Goal: Task Accomplishment & Management: Complete application form

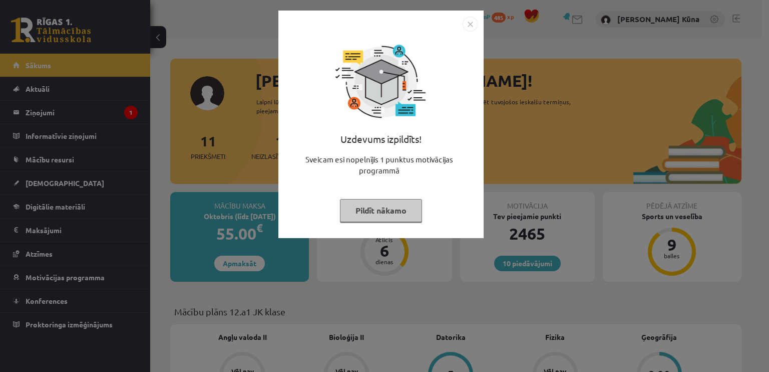
click at [373, 221] on div "Uzdevums izpildīts! Sveicam esi nopelnījis 1 punktus motivācijas programmā Pild…" at bounding box center [380, 132] width 193 height 200
click at [376, 210] on button "Pildīt nākamo" at bounding box center [381, 210] width 82 height 23
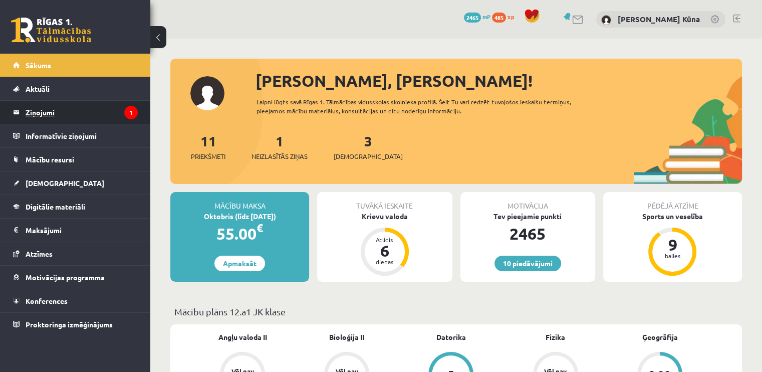
click at [52, 112] on legend "Ziņojumi 1" at bounding box center [82, 112] width 112 height 23
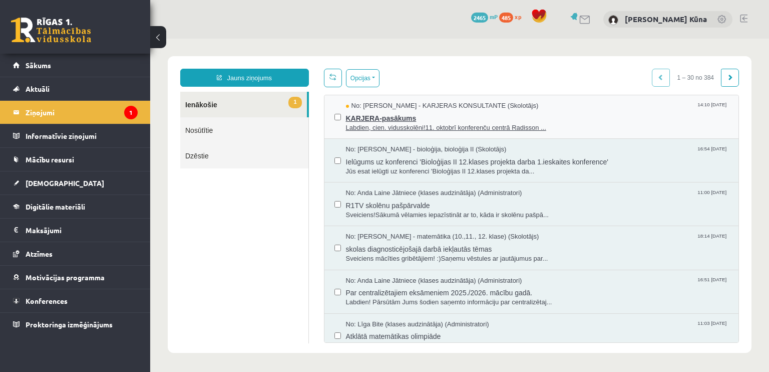
click at [453, 117] on span "KARJERA-pasākums" at bounding box center [537, 117] width 383 height 13
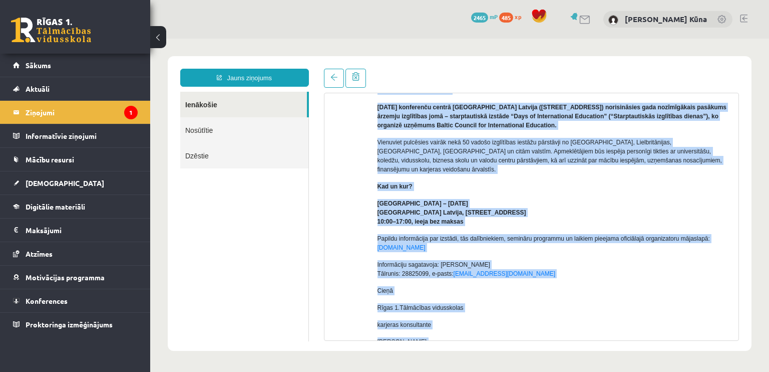
scroll to position [135, 0]
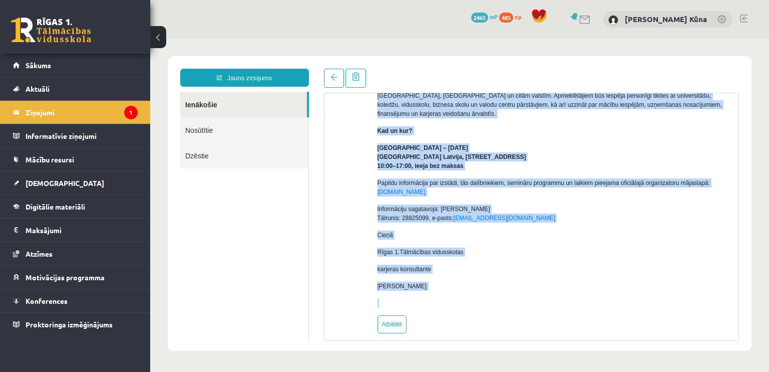
drag, startPoint x: 378, startPoint y: 119, endPoint x: 491, endPoint y: 184, distance: 129.9
click at [491, 184] on div "Labdien, cien. vidusskolēni! 11. oktobrī konferenču centrā Radisson Blu Hotel L…" at bounding box center [555, 164] width 354 height 286
copy div "Labdien, cien. vidusskolēni! 11. oktobrī konferenču centrā Radisson Blu Hotel L…"
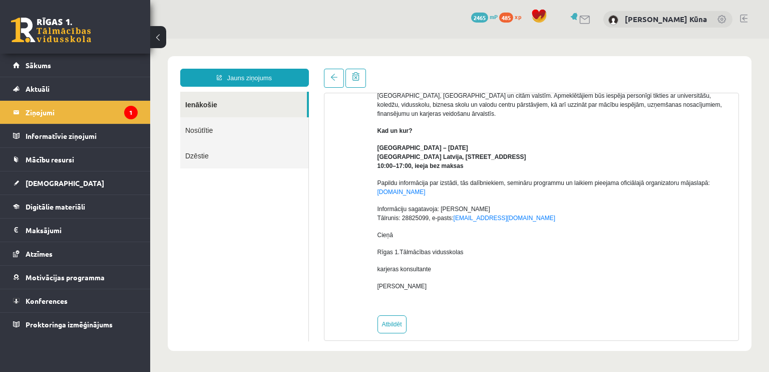
click at [352, 207] on div at bounding box center [346, 168] width 29 height 330
click at [130, 56] on link "Sākums" at bounding box center [75, 65] width 125 height 23
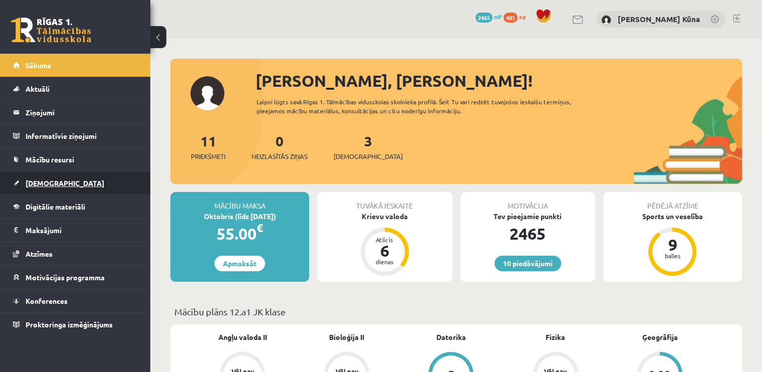
click at [36, 178] on span "[DEMOGRAPHIC_DATA]" at bounding box center [65, 182] width 79 height 9
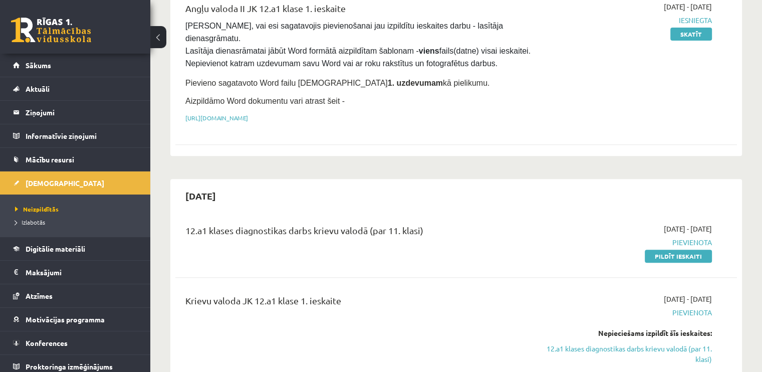
scroll to position [351, 0]
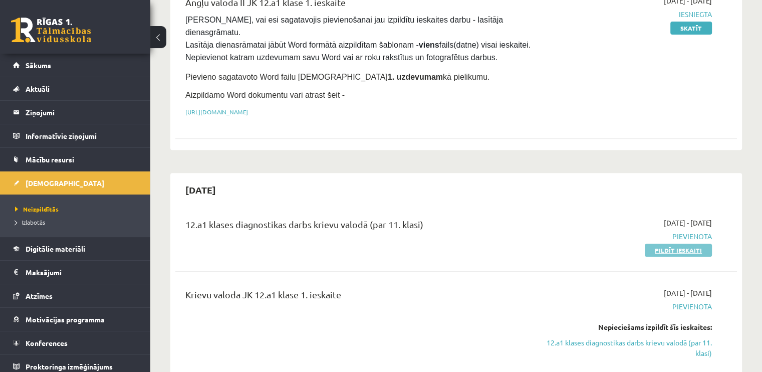
click at [655, 243] on link "Pildīt ieskaiti" at bounding box center [677, 249] width 67 height 13
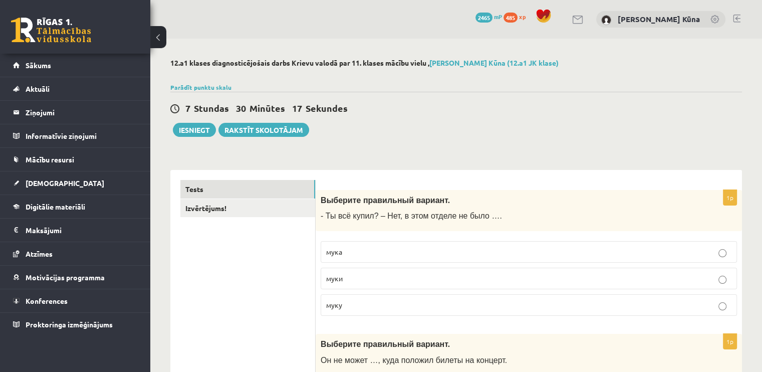
click at [380, 249] on p "мука" at bounding box center [528, 251] width 405 height 11
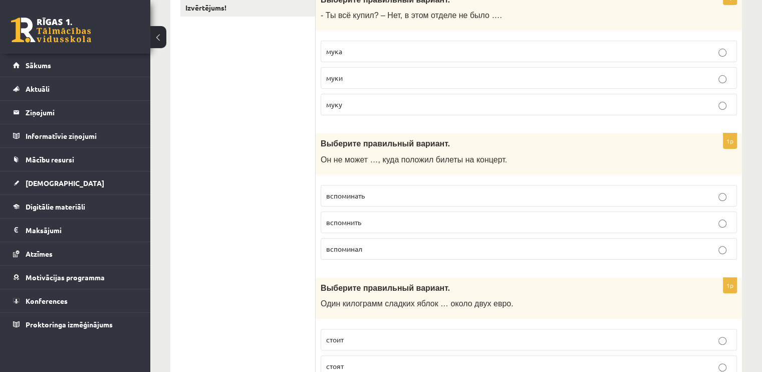
click at [380, 249] on p "вспоминал" at bounding box center [528, 248] width 405 height 11
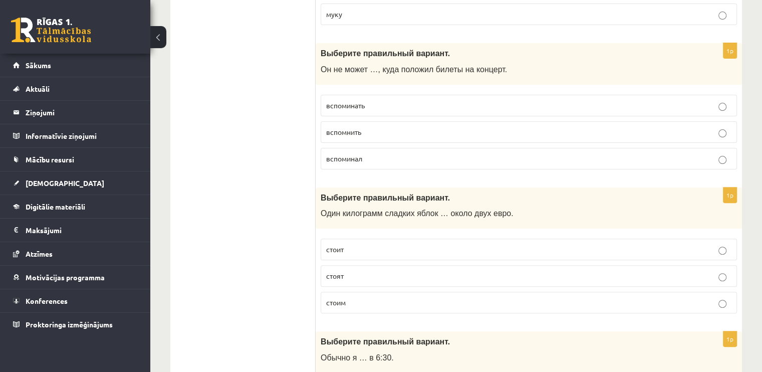
scroll to position [300, 0]
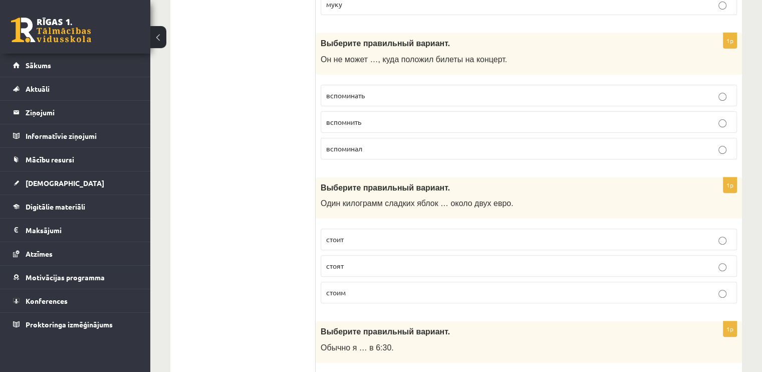
click at [380, 249] on fieldset "стоит стоят стоим" at bounding box center [528, 264] width 416 height 83
click at [380, 255] on label "стоят" at bounding box center [528, 266] width 416 height 22
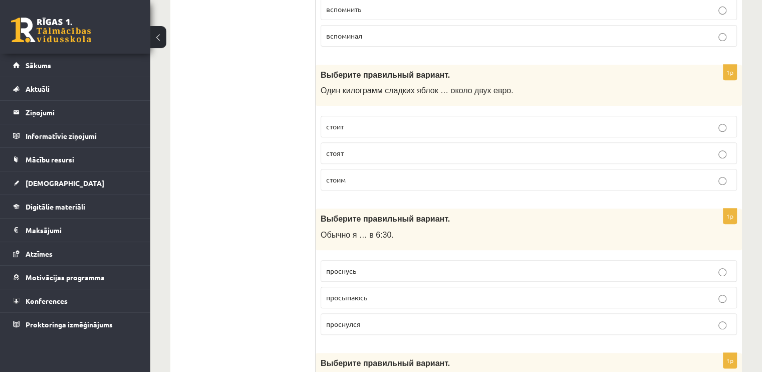
scroll to position [551, 0]
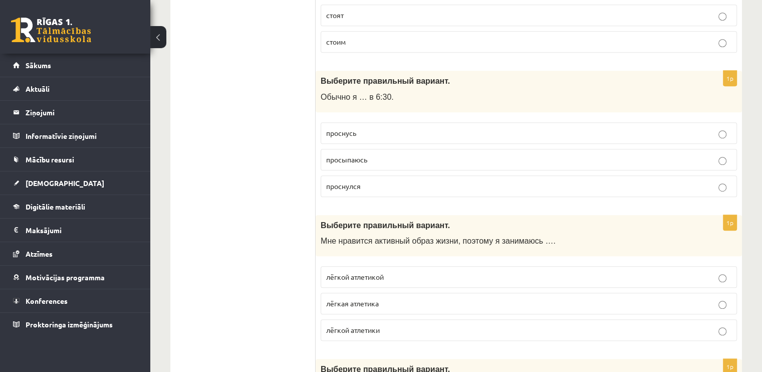
click at [366, 298] on p "лёгкая атлетика" at bounding box center [528, 303] width 405 height 11
click at [398, 149] on label "просыпаюсь" at bounding box center [528, 160] width 416 height 22
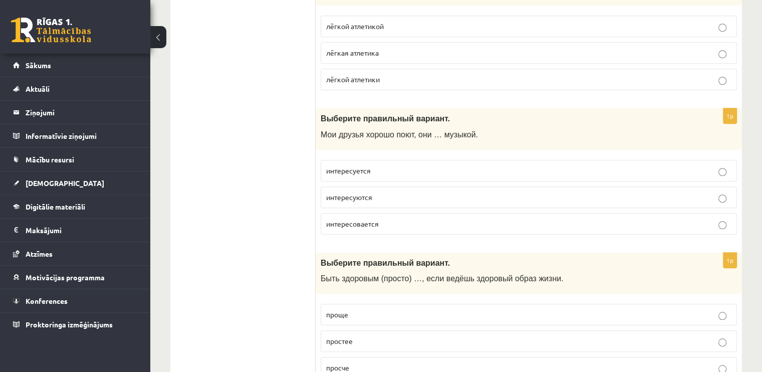
click at [367, 227] on label "интересовается" at bounding box center [528, 224] width 416 height 22
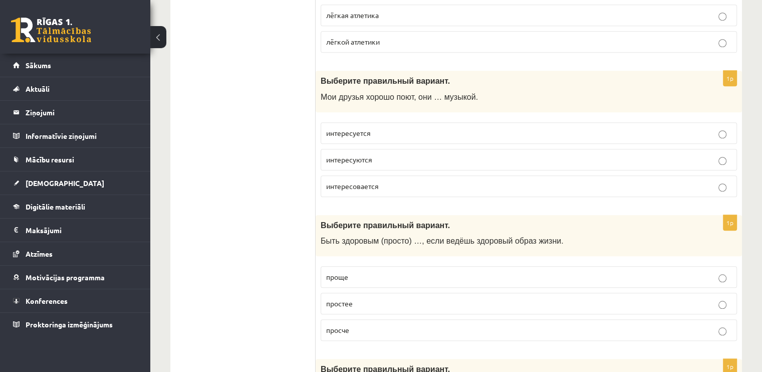
scroll to position [951, 0]
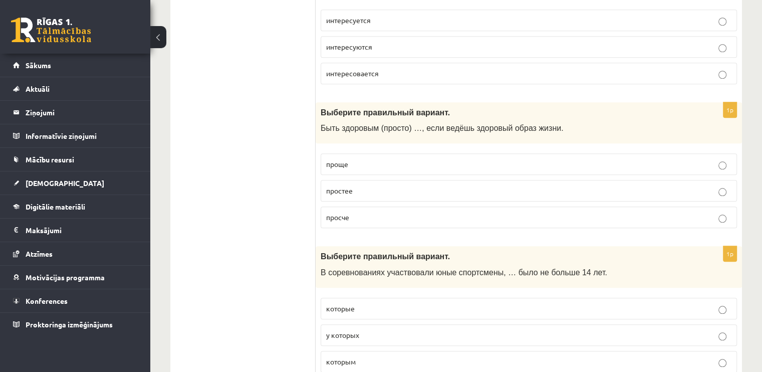
click at [383, 185] on p "простее" at bounding box center [528, 190] width 405 height 11
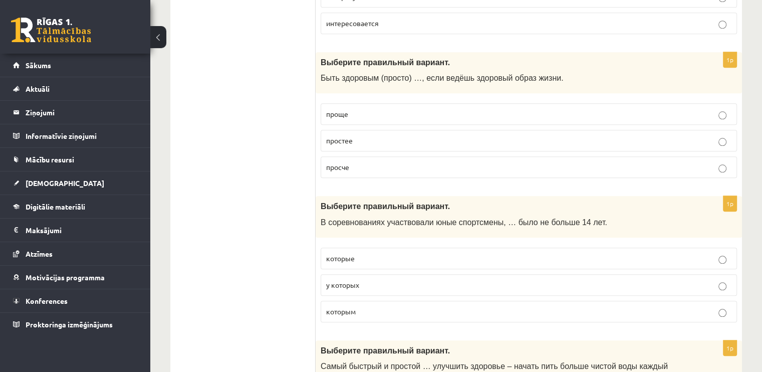
click at [355, 247] on label "которые" at bounding box center [528, 258] width 416 height 22
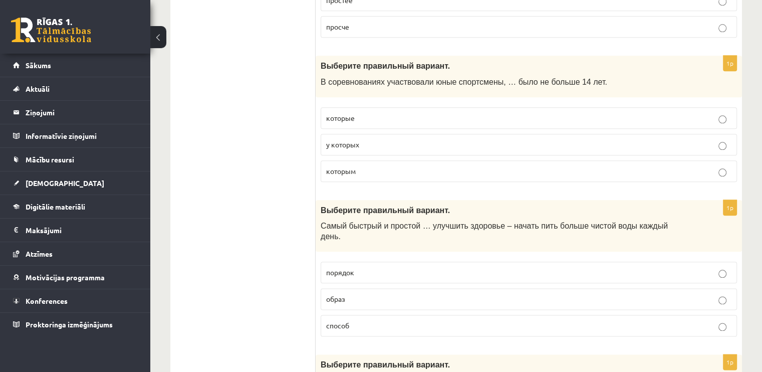
scroll to position [1152, 0]
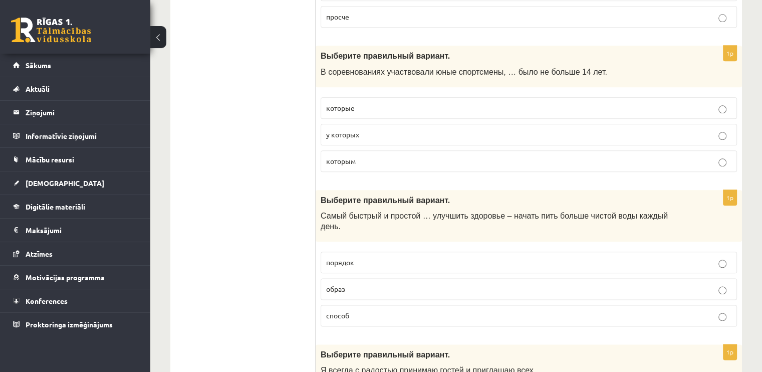
click at [353, 283] on p "образ" at bounding box center [528, 288] width 405 height 11
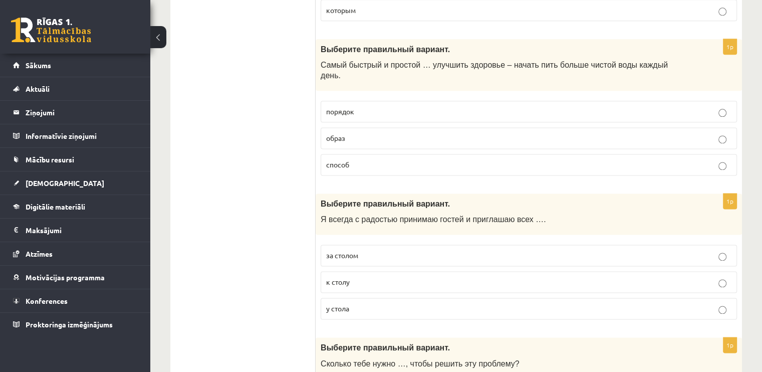
scroll to position [1352, 0]
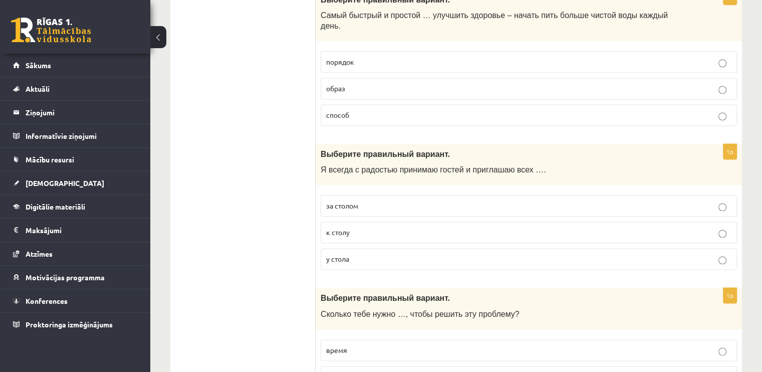
click at [361, 253] on p "у стола" at bounding box center [528, 258] width 405 height 11
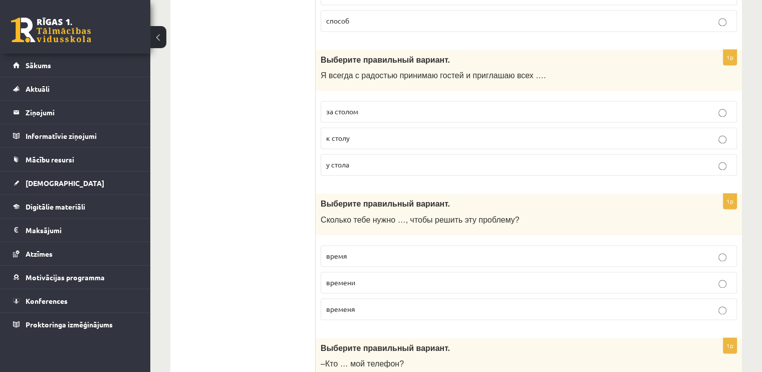
scroll to position [1502, 0]
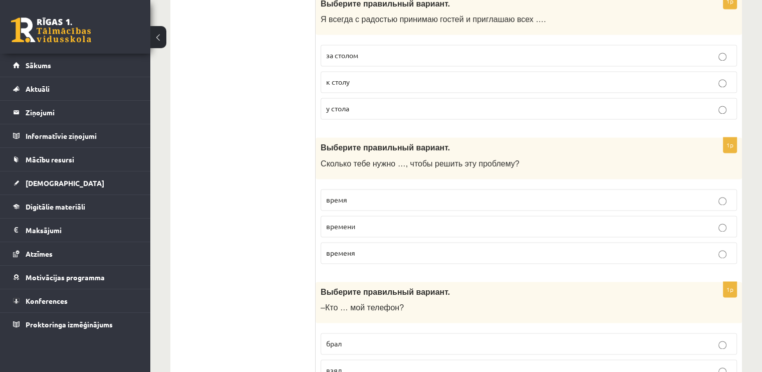
click at [371, 191] on label "время" at bounding box center [528, 200] width 416 height 22
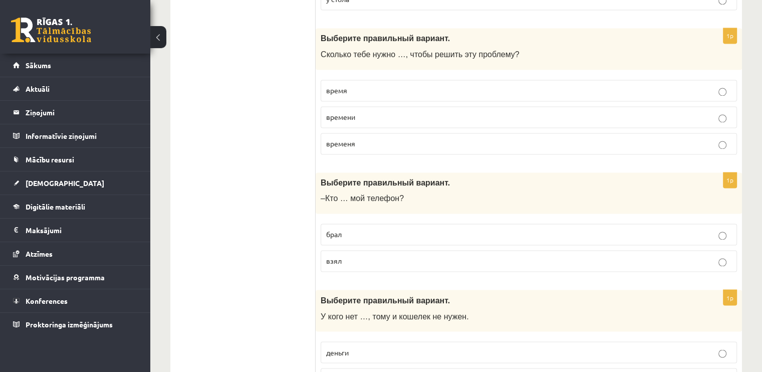
scroll to position [1653, 0]
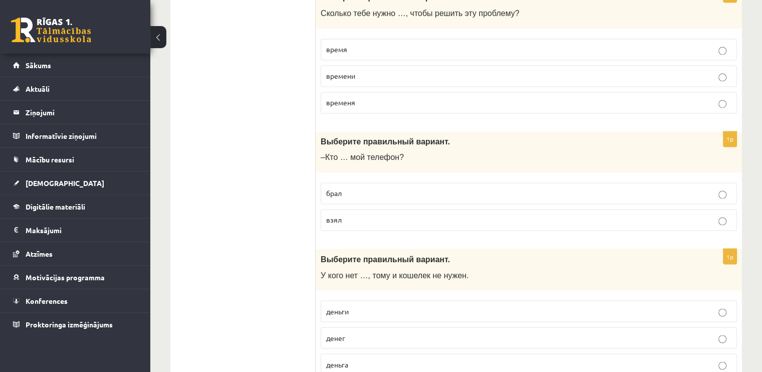
click at [363, 214] on p "взял" at bounding box center [528, 219] width 405 height 11
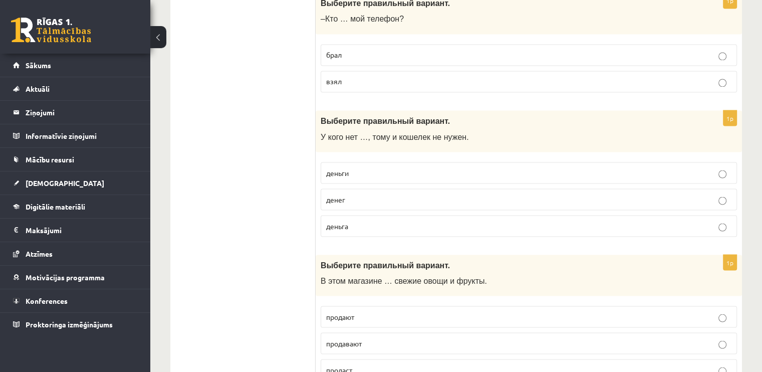
scroll to position [1803, 0]
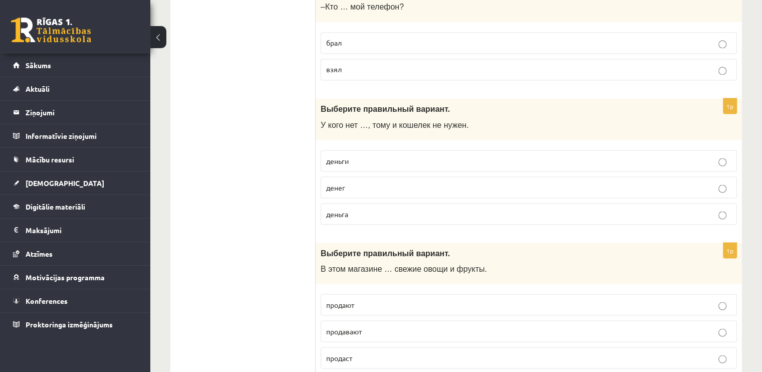
click at [358, 208] on p "деньга" at bounding box center [528, 213] width 405 height 11
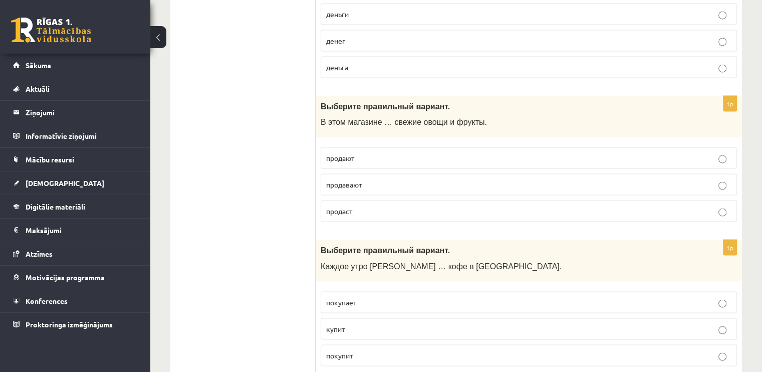
scroll to position [1953, 0]
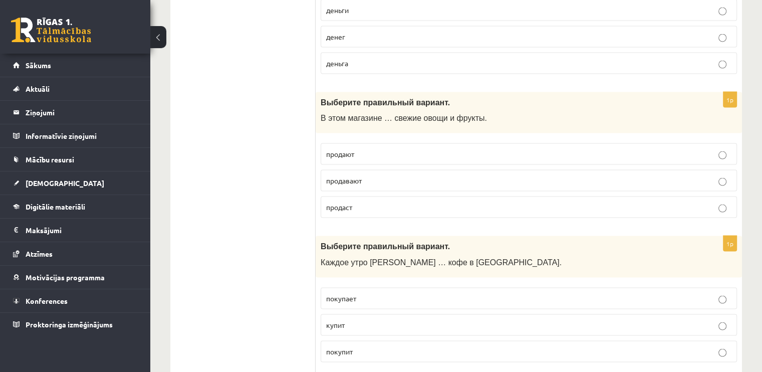
click at [363, 149] on p "продают" at bounding box center [528, 154] width 405 height 11
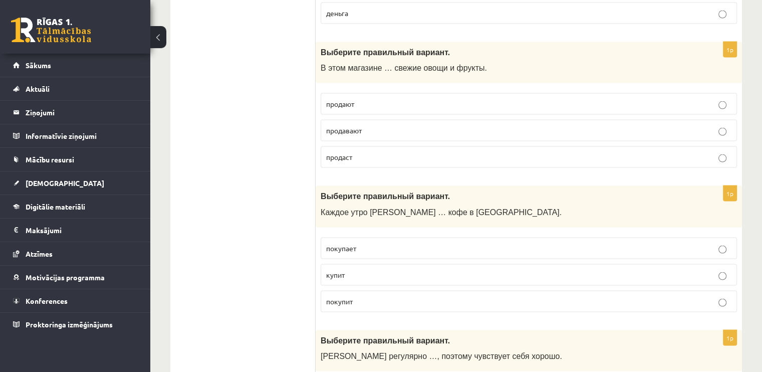
click at [321, 264] on label "купит" at bounding box center [528, 275] width 416 height 22
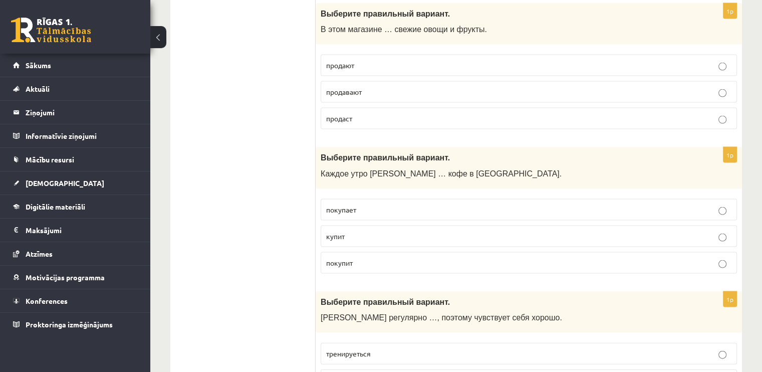
scroll to position [2153, 0]
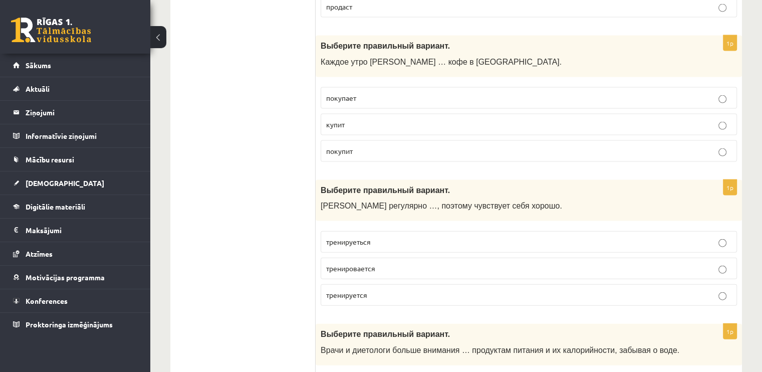
click at [356, 284] on label "тренируется" at bounding box center [528, 295] width 416 height 22
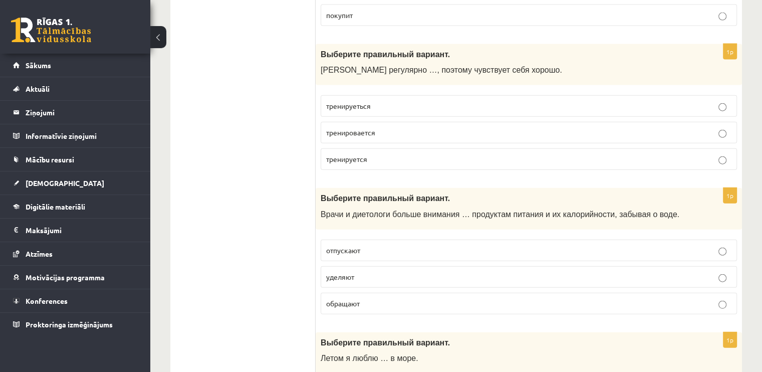
scroll to position [2304, 0]
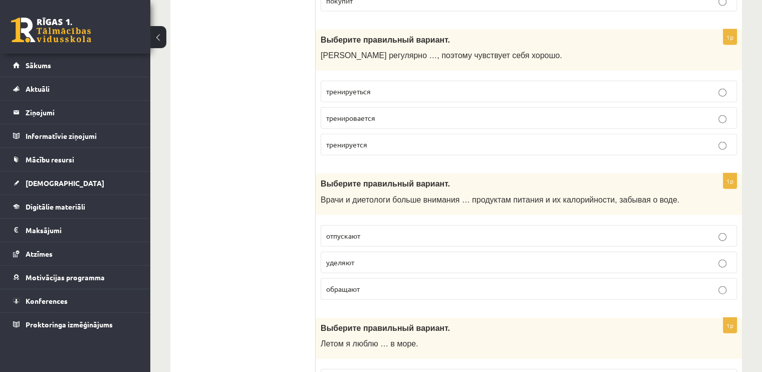
click at [365, 225] on label "отпускают" at bounding box center [528, 236] width 416 height 22
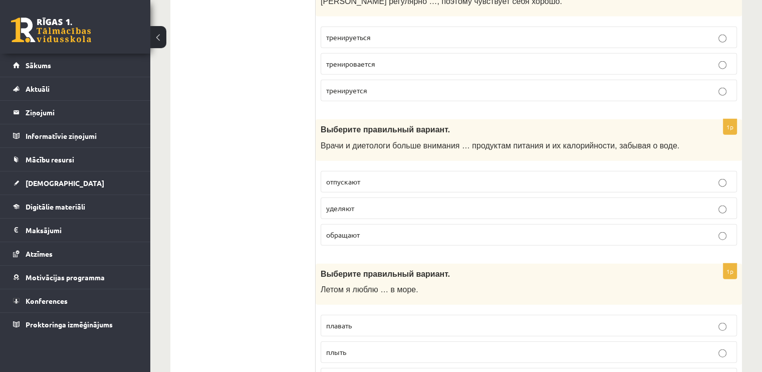
scroll to position [2454, 0]
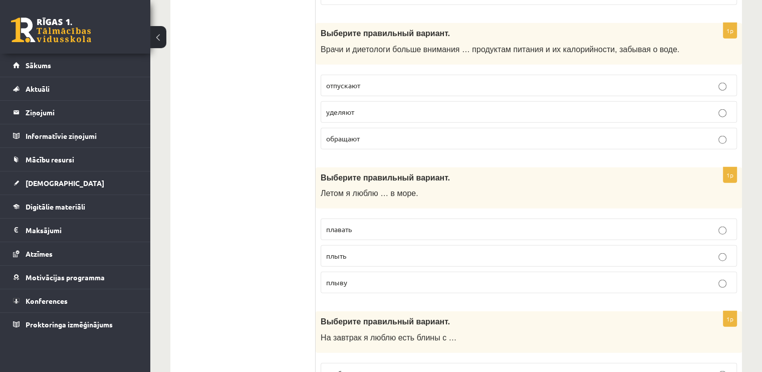
click at [355, 250] on p "плыть" at bounding box center [528, 255] width 405 height 11
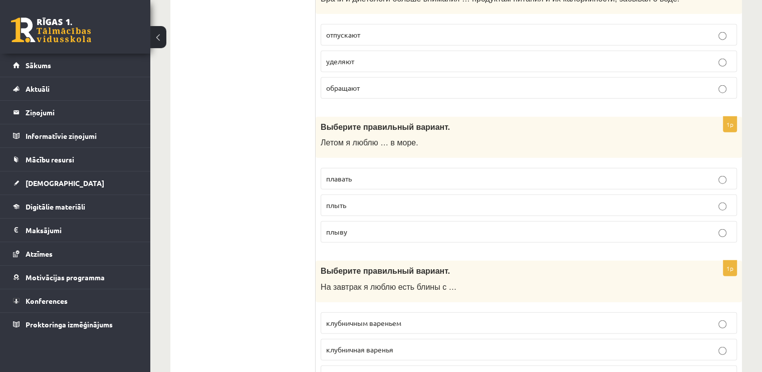
scroll to position [2554, 0]
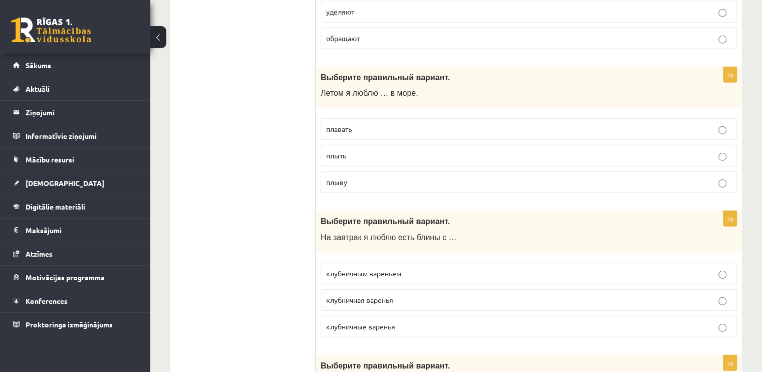
click at [347, 321] on span "клубничные варенья" at bounding box center [360, 325] width 69 height 9
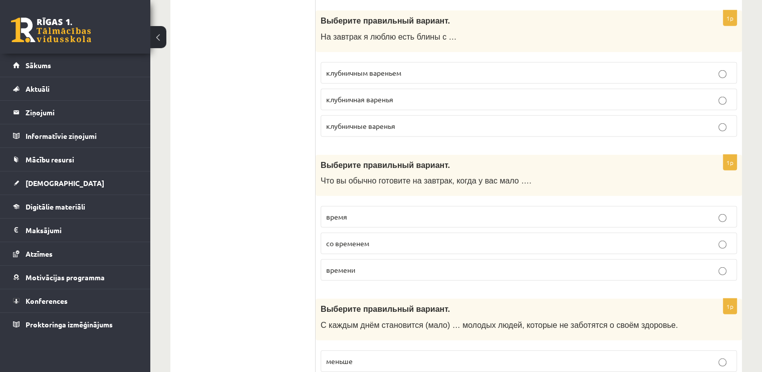
click at [375, 211] on p "время" at bounding box center [528, 216] width 405 height 11
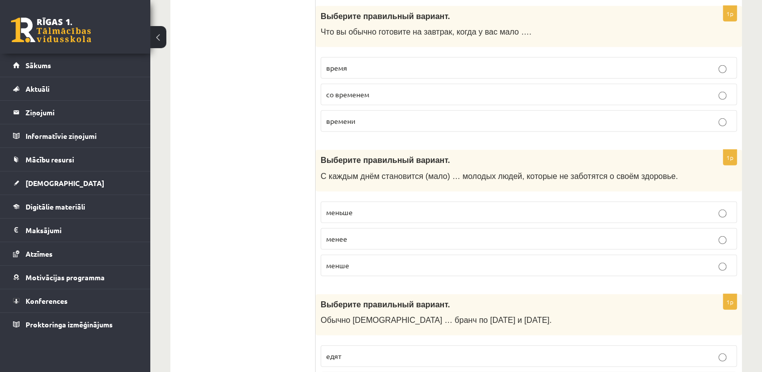
scroll to position [2904, 0]
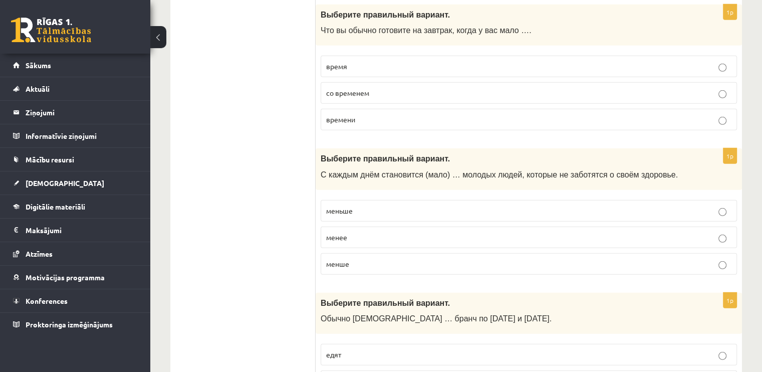
click at [350, 232] on p "менее" at bounding box center [528, 237] width 405 height 11
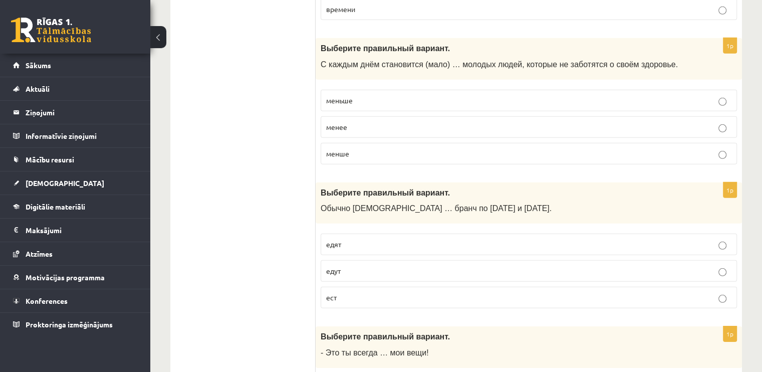
scroll to position [3055, 0]
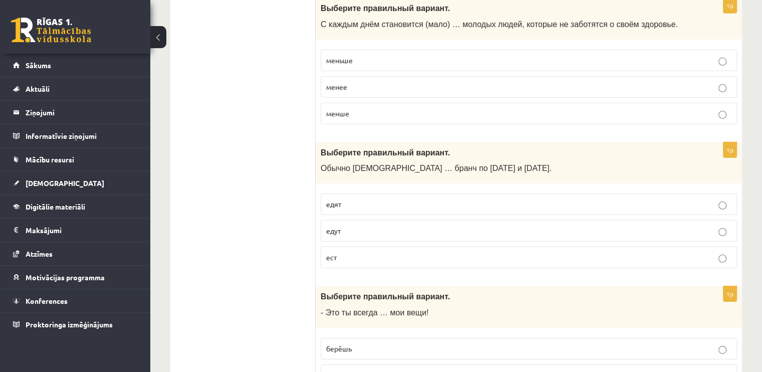
click at [345, 252] on p "ест" at bounding box center [528, 257] width 405 height 11
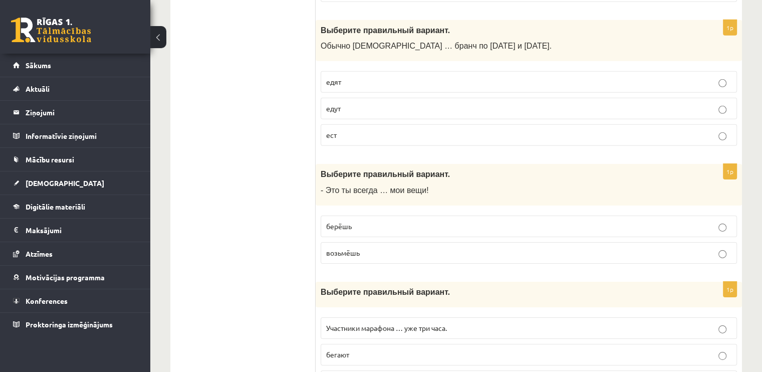
scroll to position [3205, 0]
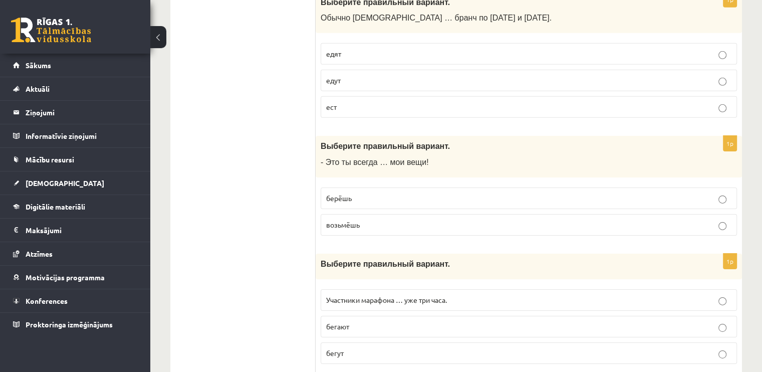
click at [370, 187] on label "берёшь" at bounding box center [528, 198] width 416 height 22
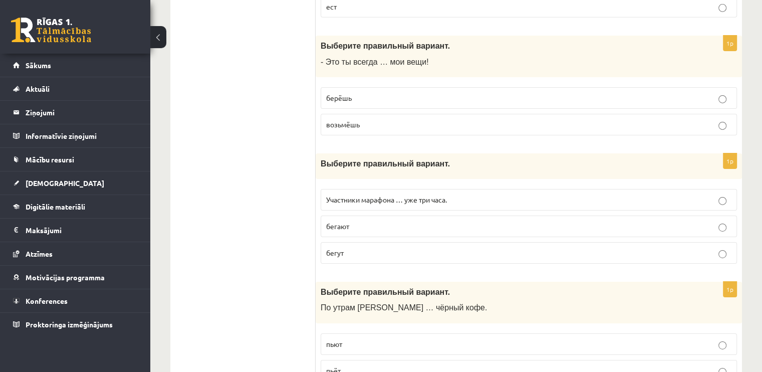
click at [357, 221] on p "бегают" at bounding box center [528, 226] width 405 height 11
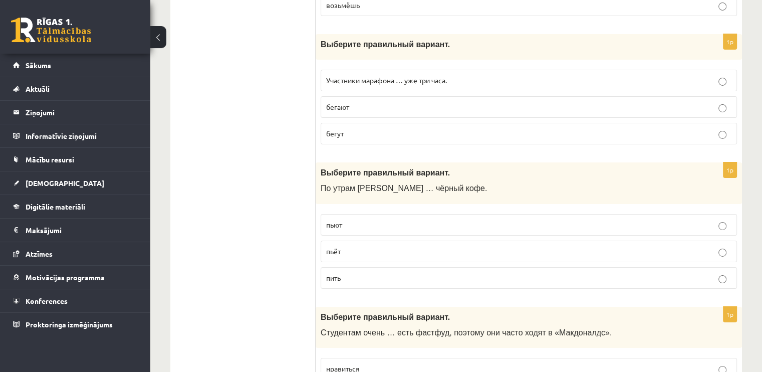
scroll to position [3455, 0]
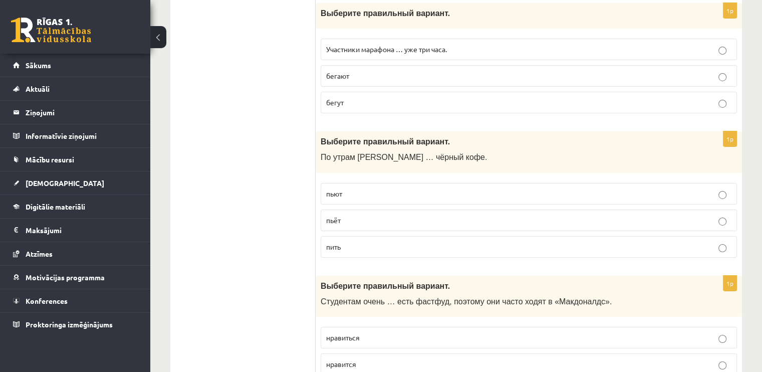
click at [351, 236] on label "пить" at bounding box center [528, 247] width 416 height 22
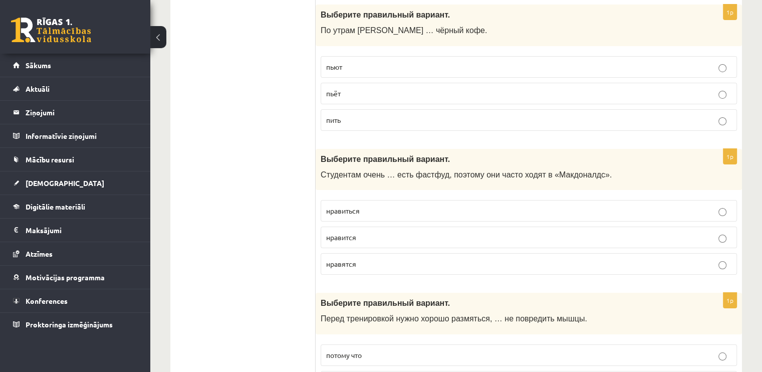
scroll to position [3606, 0]
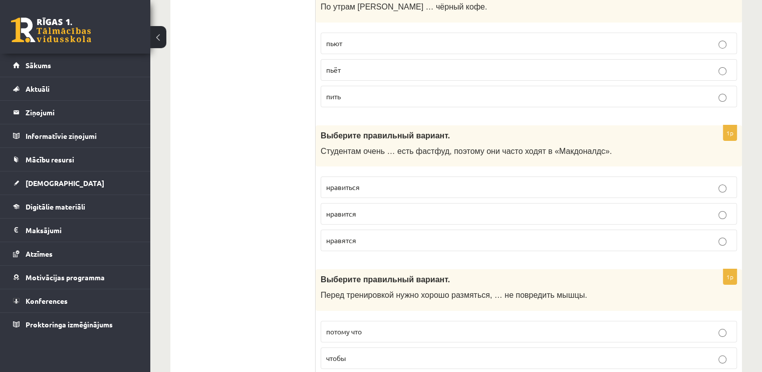
click at [373, 182] on p "нравиться" at bounding box center [528, 187] width 405 height 11
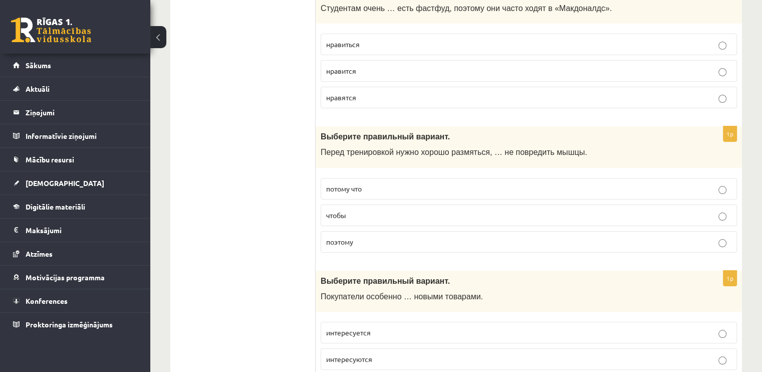
scroll to position [3756, 0]
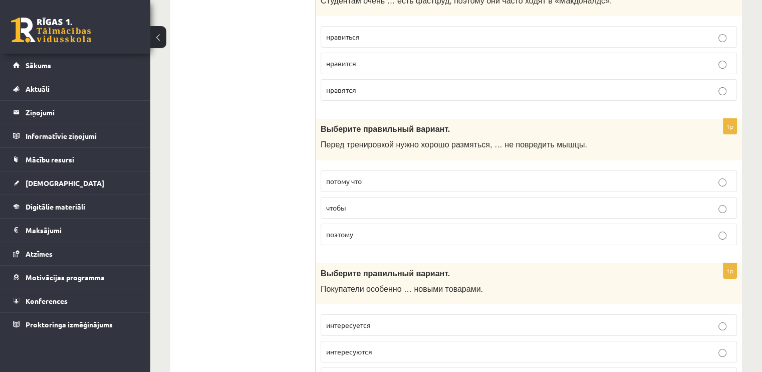
click at [369, 197] on label "чтобы" at bounding box center [528, 208] width 416 height 22
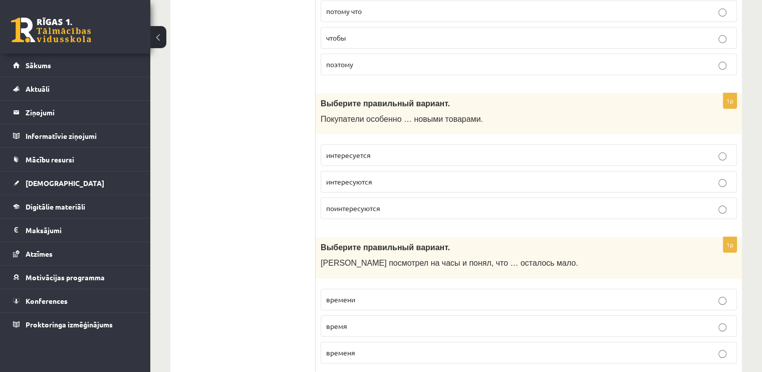
click at [369, 197] on label "поинтересуются" at bounding box center [528, 208] width 416 height 22
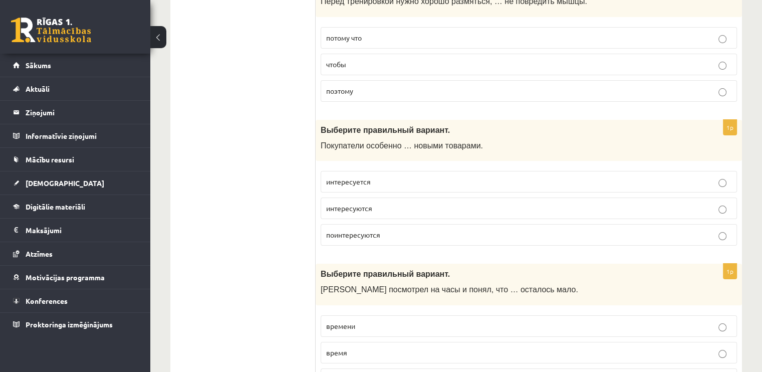
scroll to position [3926, 0]
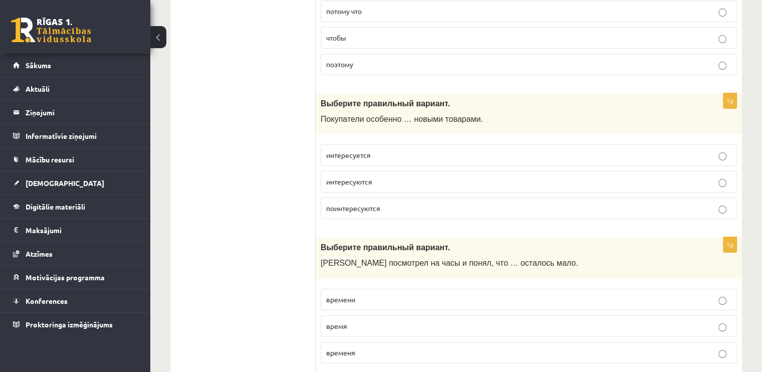
click at [357, 294] on p "времени" at bounding box center [528, 299] width 405 height 11
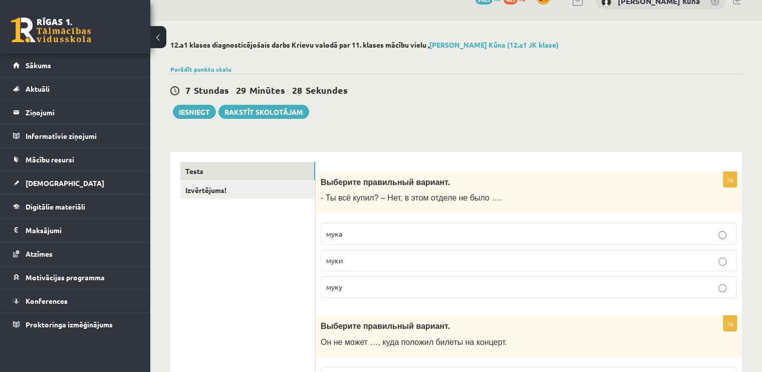
scroll to position [0, 0]
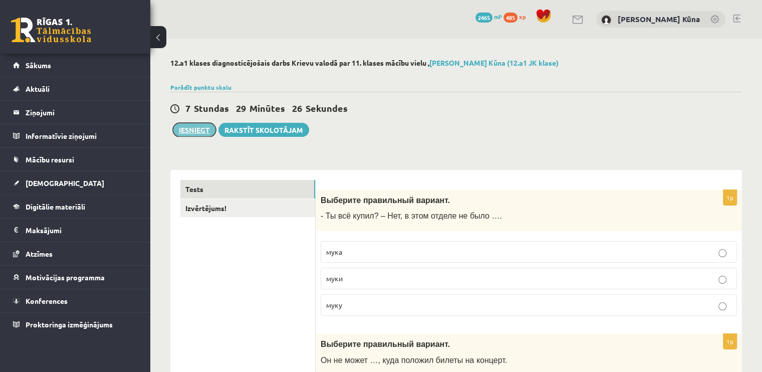
click at [195, 134] on button "Iesniegt" at bounding box center [194, 130] width 43 height 14
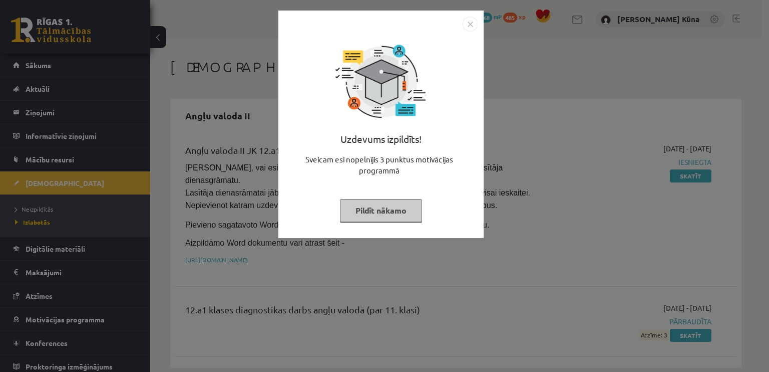
click at [361, 208] on button "Pildīt nākamo" at bounding box center [381, 210] width 82 height 23
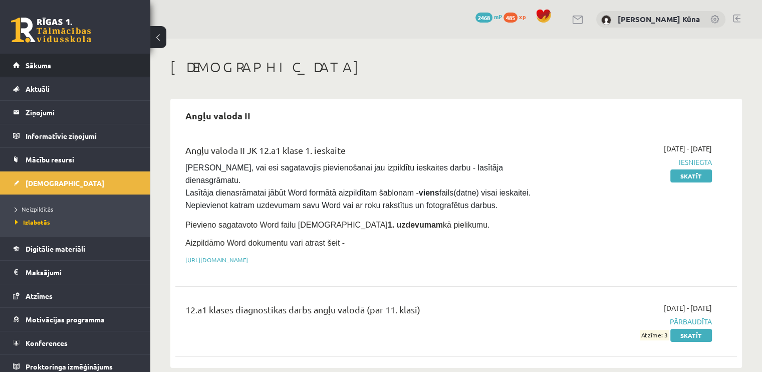
click at [51, 67] on link "Sākums" at bounding box center [75, 65] width 125 height 23
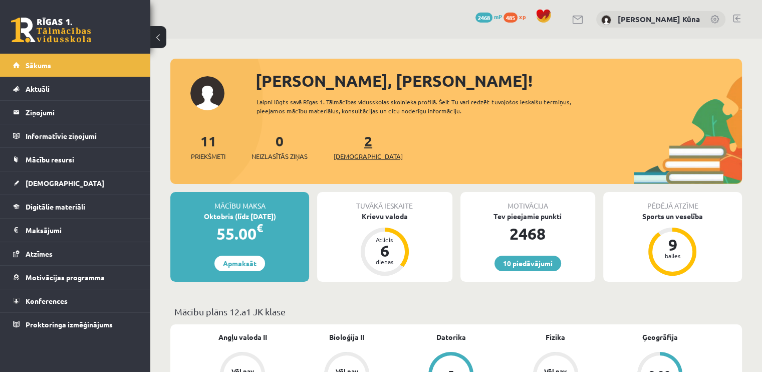
click at [352, 155] on span "[DEMOGRAPHIC_DATA]" at bounding box center [368, 156] width 69 height 10
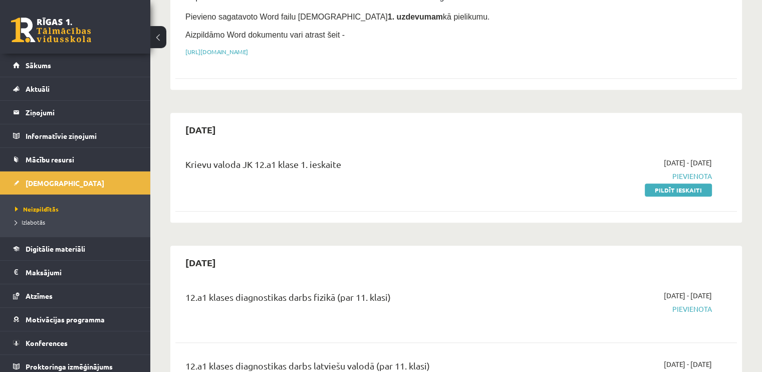
scroll to position [401, 0]
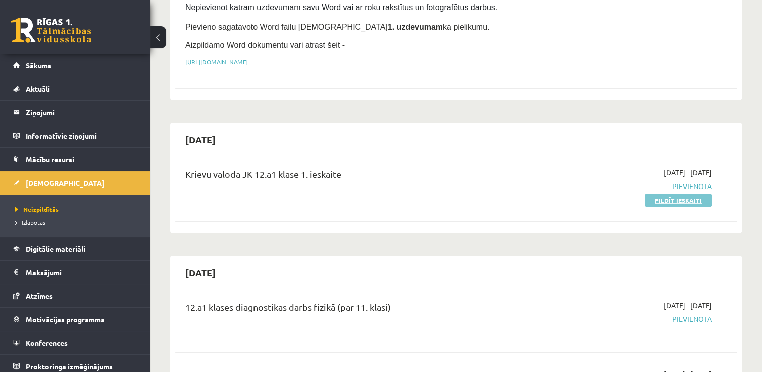
click at [671, 193] on link "Pildīt ieskaiti" at bounding box center [677, 199] width 67 height 13
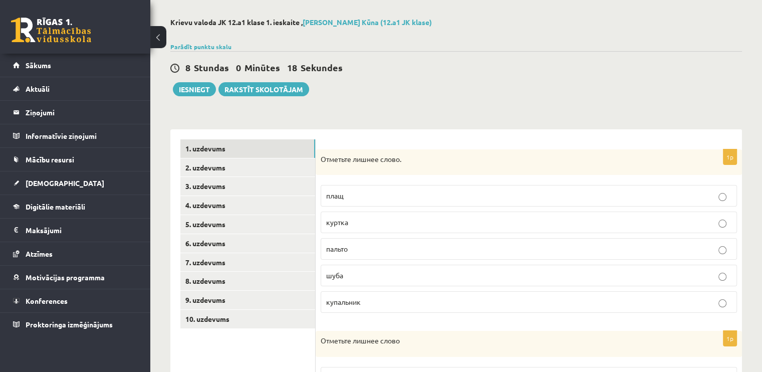
scroll to position [100, 0]
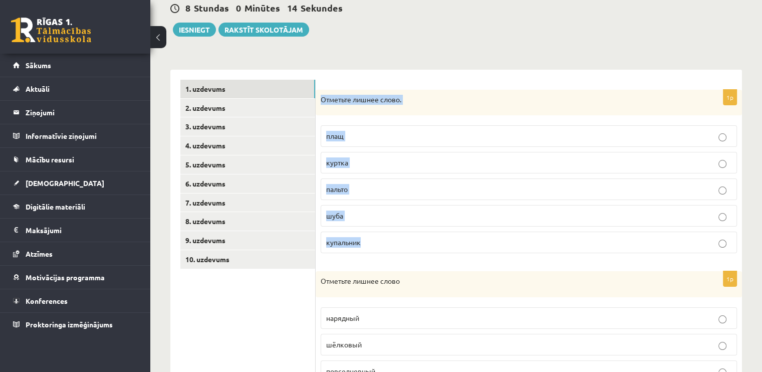
drag, startPoint x: 320, startPoint y: 96, endPoint x: 377, endPoint y: 250, distance: 164.3
click at [386, 250] on div "1p Отметьте лишнее слово. плащ куртка пальто шуба купальник" at bounding box center [528, 176] width 426 height 172
copy div "Отметьте лишнее слово. плащ куртка пальто шуба купальник"
click at [389, 237] on p "купальник" at bounding box center [528, 242] width 405 height 11
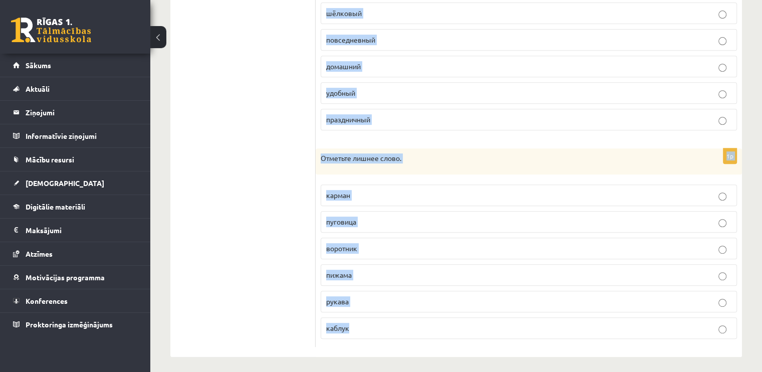
scroll to position [433, 0]
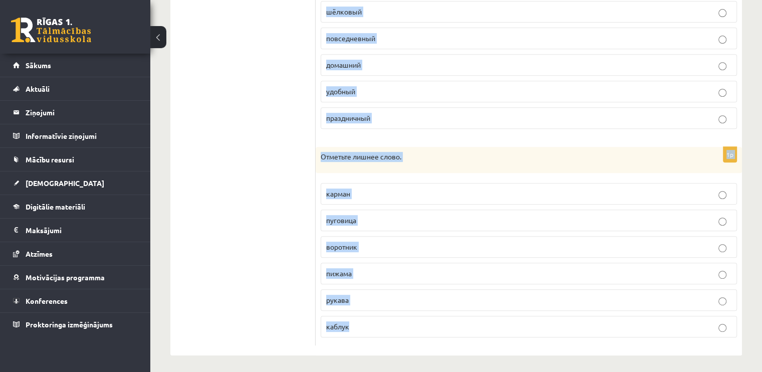
drag, startPoint x: 323, startPoint y: 48, endPoint x: 420, endPoint y: 330, distance: 298.0
click at [420, 330] on form "1p Отметьте лишнее слово. плащ куртка пальто шуба купальник 1p Отметьте лишнее …" at bounding box center [529, 46] width 406 height 598
copy form "тметьте лишнее слово нарядный шёлковый повседневный домашний удобный праздничны…"
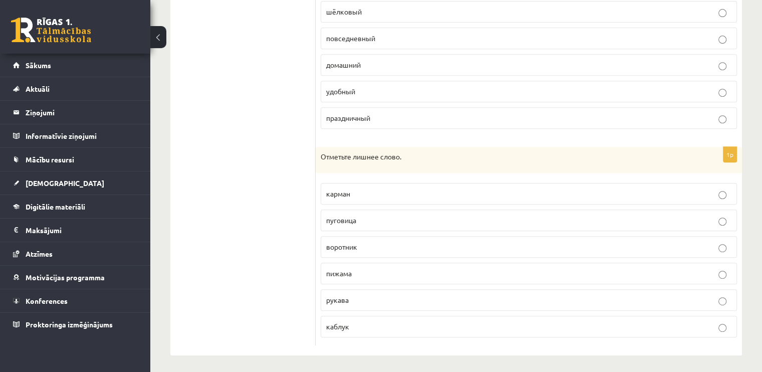
click at [291, 99] on ul "1. uzdevums 2. uzdevums 3. uzdevums 4. uzdevums 5. uzdevums 6. uzdevums 7. uzde…" at bounding box center [247, 46] width 135 height 598
click at [357, 15] on p "шёлковый" at bounding box center [528, 12] width 405 height 11
click at [348, 271] on span "пижама" at bounding box center [339, 272] width 26 height 9
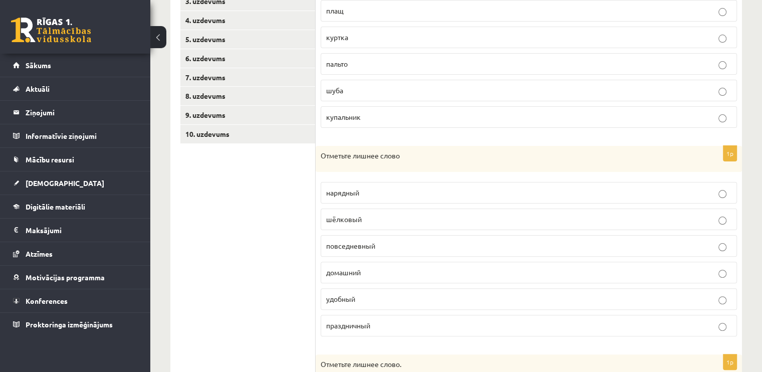
scroll to position [182, 0]
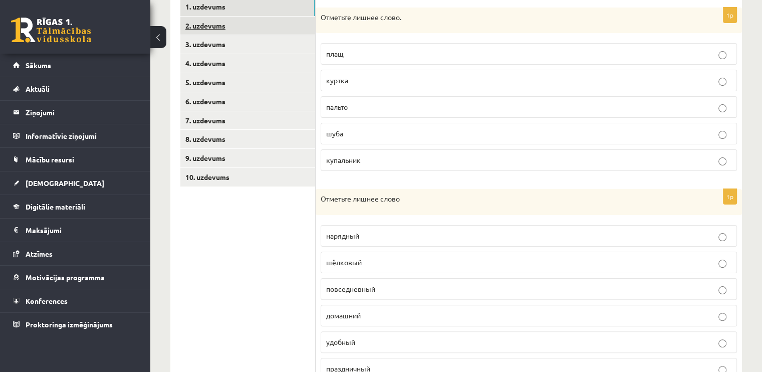
click at [213, 28] on link "2. uzdevums" at bounding box center [247, 26] width 135 height 19
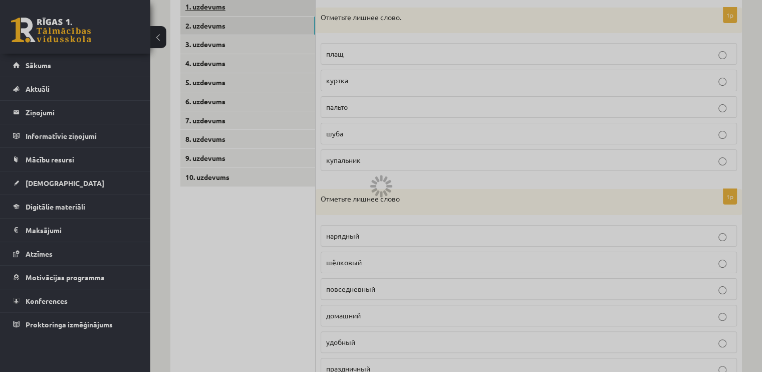
scroll to position [77, 0]
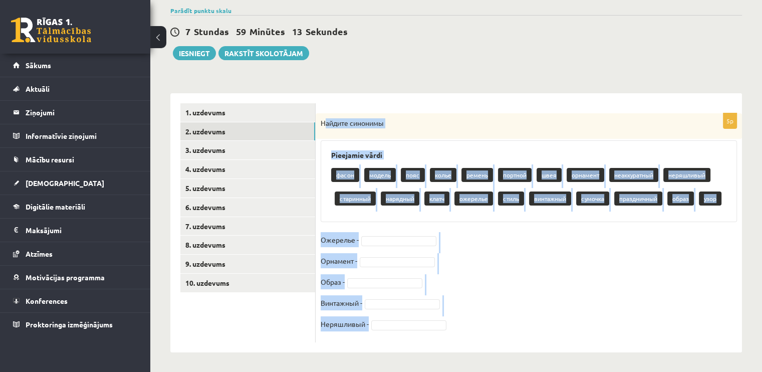
drag, startPoint x: 323, startPoint y: 122, endPoint x: 454, endPoint y: 329, distance: 245.1
click at [454, 329] on div "5p Найдите синонимы Pieejamie vārdi фасон модель пояс колье ремень портной швея…" at bounding box center [528, 227] width 426 height 229
copy div "айдите синонимы Pieejamie vārdi фасон модель пояс колье ремень портной швея орн…"
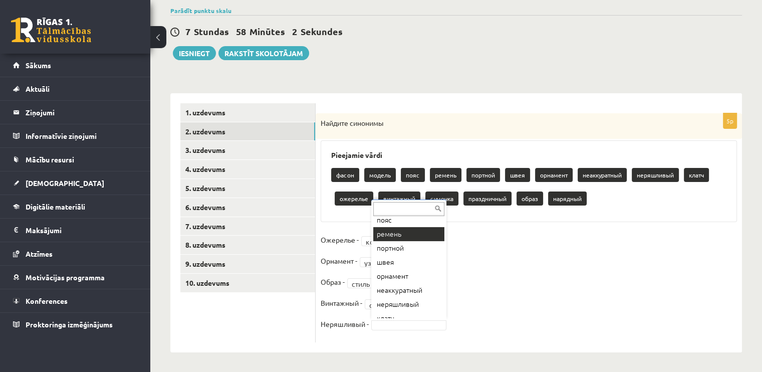
scroll to position [62, 0]
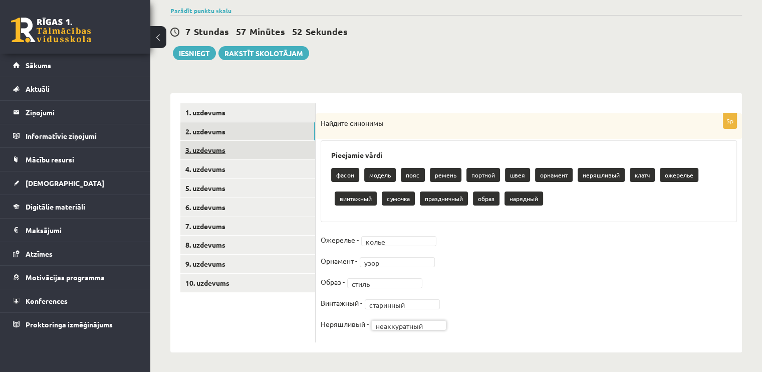
click at [239, 152] on link "3. uzdevums" at bounding box center [247, 150] width 135 height 19
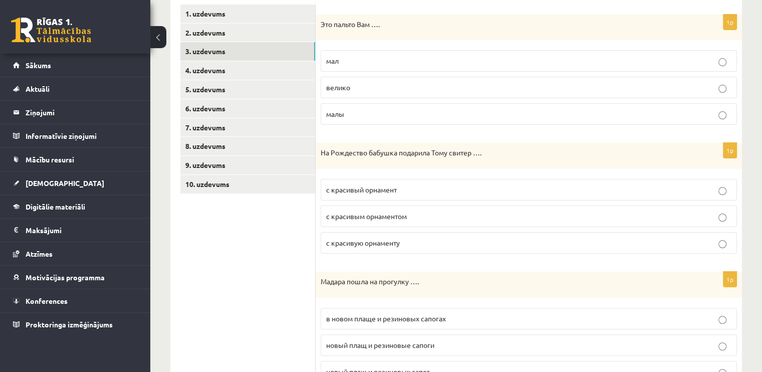
scroll to position [127, 0]
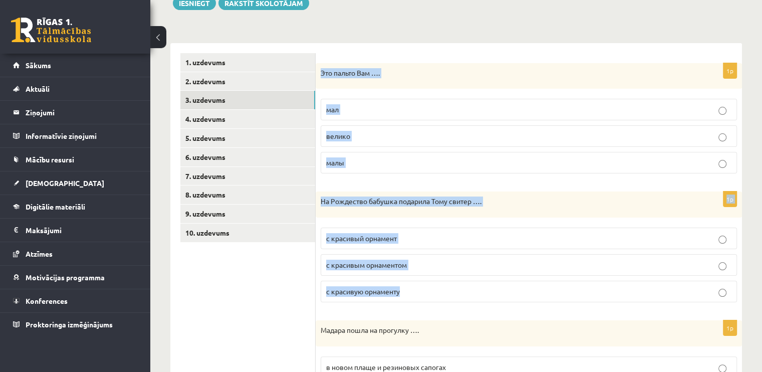
drag, startPoint x: 322, startPoint y: 71, endPoint x: 400, endPoint y: 288, distance: 230.9
copy form "Это пальто Вам …. мал велико малы 1p На Рождество бабушка подарила Тому свитер …"
click at [365, 136] on p "велико" at bounding box center [528, 136] width 405 height 11
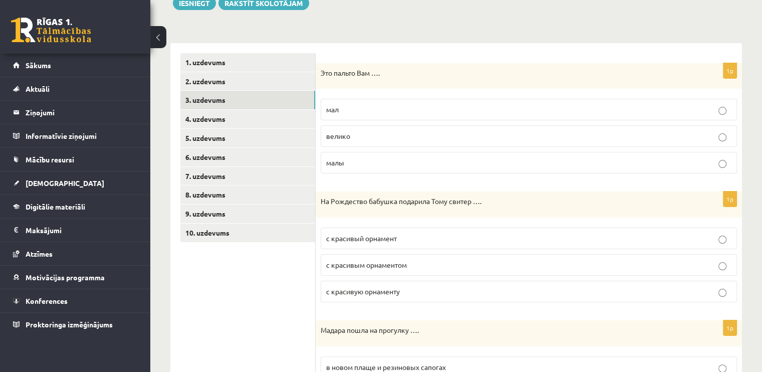
click at [381, 260] on span "с красивым орнаментом" at bounding box center [366, 264] width 81 height 9
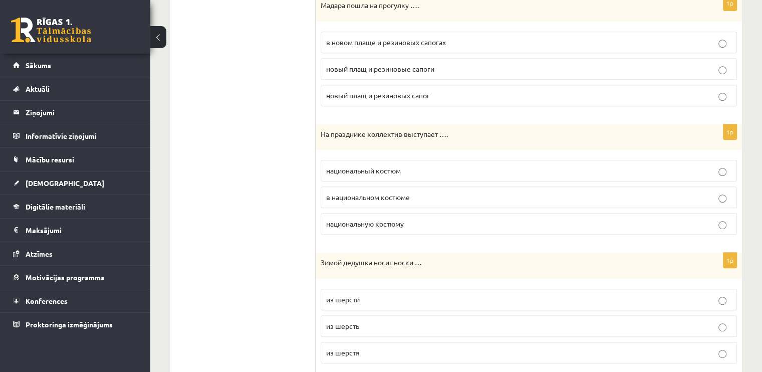
scroll to position [427, 0]
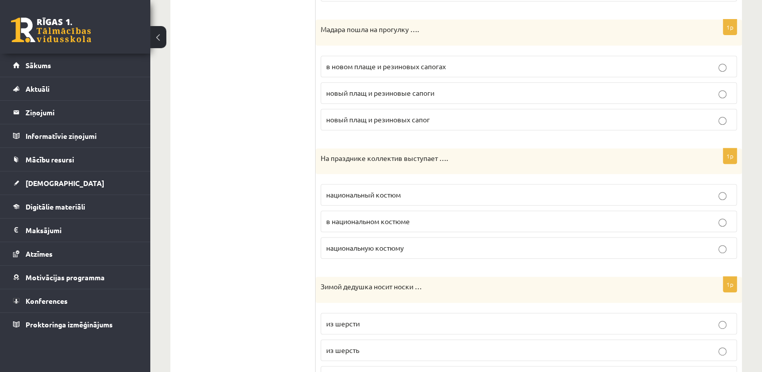
click at [319, 22] on div "Мадара пошла на прогулку …." at bounding box center [528, 33] width 426 height 26
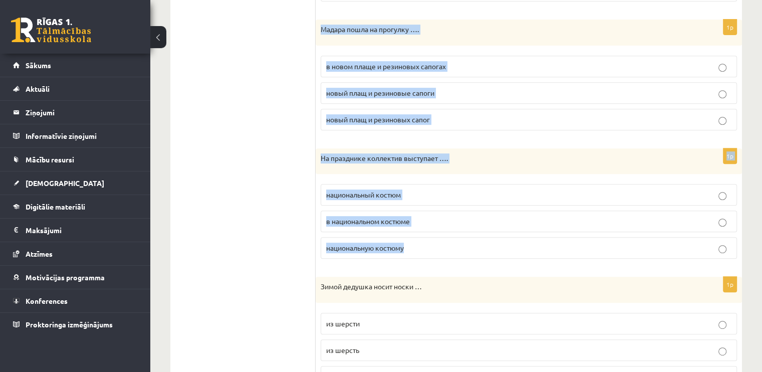
drag, startPoint x: 323, startPoint y: 27, endPoint x: 423, endPoint y: 259, distance: 252.4
copy form "Мадара пошла на прогулку …. в новом плаще и резиновых сапогах новый плащ и рези…"
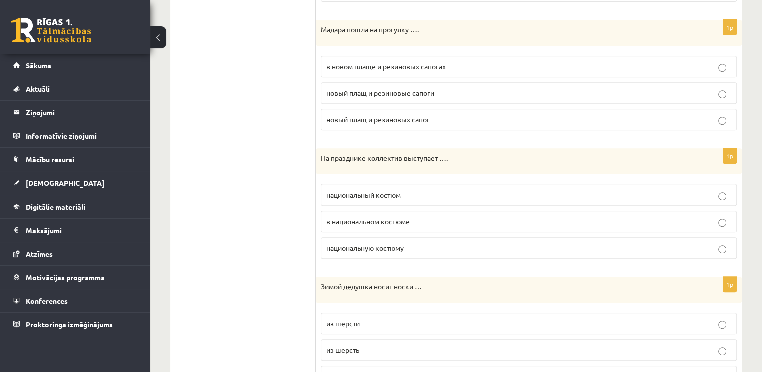
click at [349, 69] on p "в новом плаще и резиновых сапогах" at bounding box center [528, 66] width 405 height 11
click at [419, 221] on p "в национальном костюме" at bounding box center [528, 221] width 405 height 11
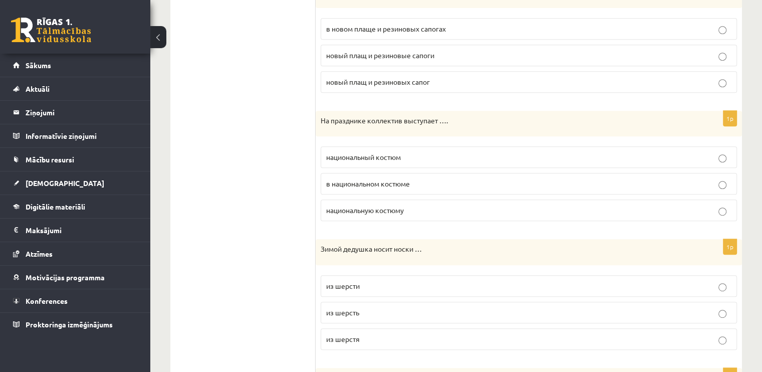
scroll to position [627, 0]
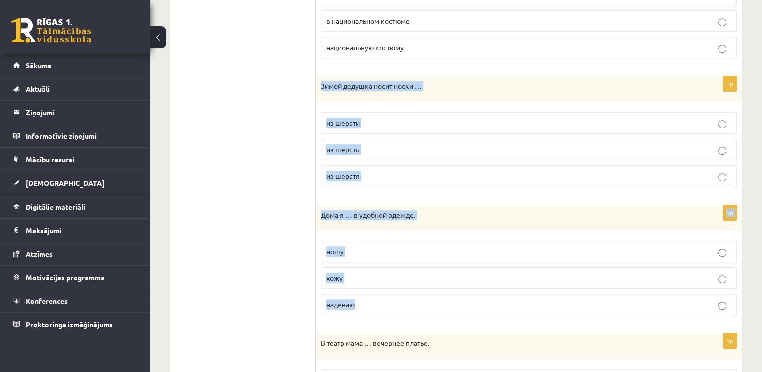
drag, startPoint x: 320, startPoint y: 82, endPoint x: 386, endPoint y: 296, distance: 224.1
click at [386, 296] on form "1p Это пальто Вам …. мал велико малы 1p На Рождество бабушка подарила Тому свит…" at bounding box center [529, 194] width 406 height 1285
copy form "Зимой дедушка носит носки … из шерсти из шерсть из шерстя 1p Дома я … в удобной…"
click at [371, 114] on label "из шерсти" at bounding box center [528, 123] width 416 height 22
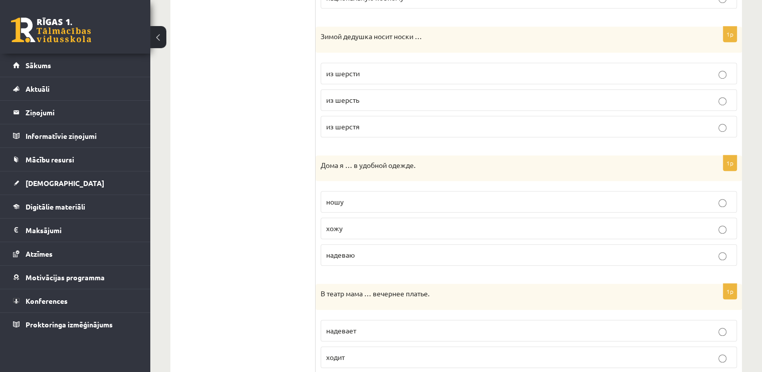
scroll to position [678, 0]
click at [339, 223] on span "хожу" at bounding box center [334, 227] width 17 height 9
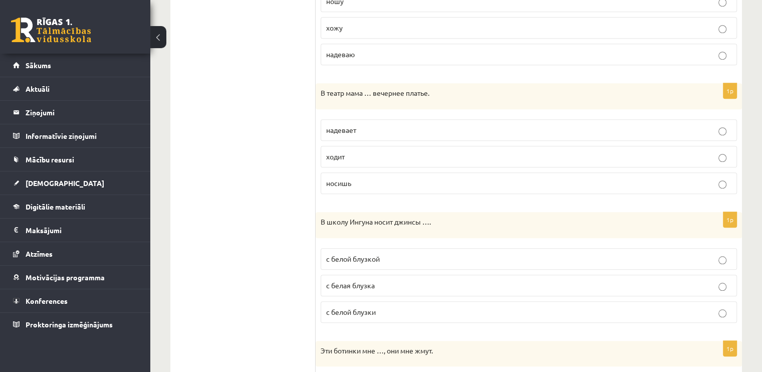
scroll to position [878, 0]
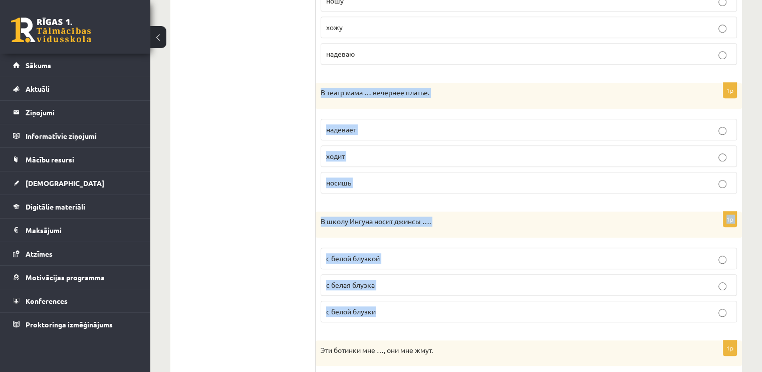
drag, startPoint x: 320, startPoint y: 87, endPoint x: 392, endPoint y: 308, distance: 232.6
copy form "В театр мама … вечернее платье. надевает ходит носишь 1p В школу Ингуна носит д…"
click at [343, 125] on span "надевает" at bounding box center [341, 129] width 30 height 9
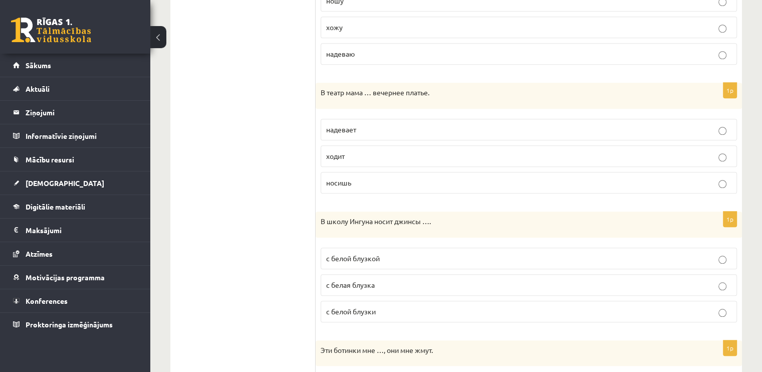
click at [344, 253] on span "с белой блузкой" at bounding box center [353, 257] width 54 height 9
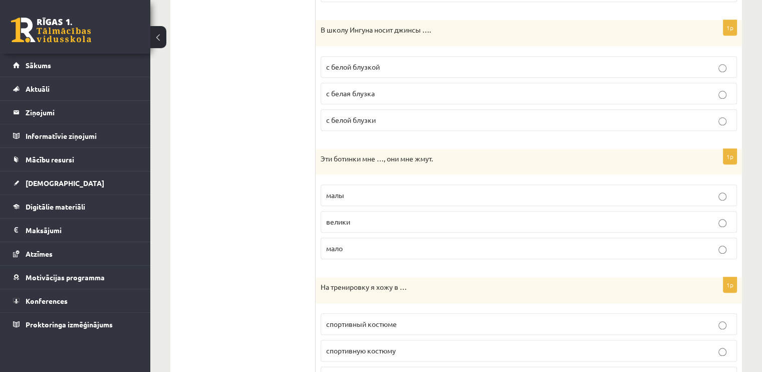
scroll to position [1117, 0]
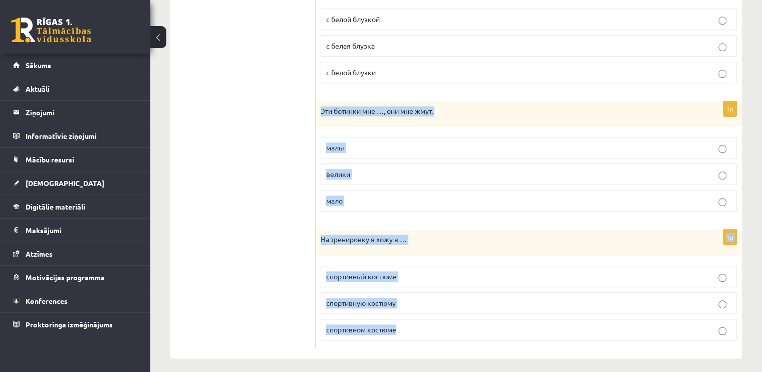
drag, startPoint x: 320, startPoint y: 106, endPoint x: 427, endPoint y: 332, distance: 249.6
copy form "Эти ботинки мне …, они мне жмут. малы велики мало 1p На тренировку я хожу в … с…"
click at [377, 142] on p "малы" at bounding box center [528, 147] width 405 height 11
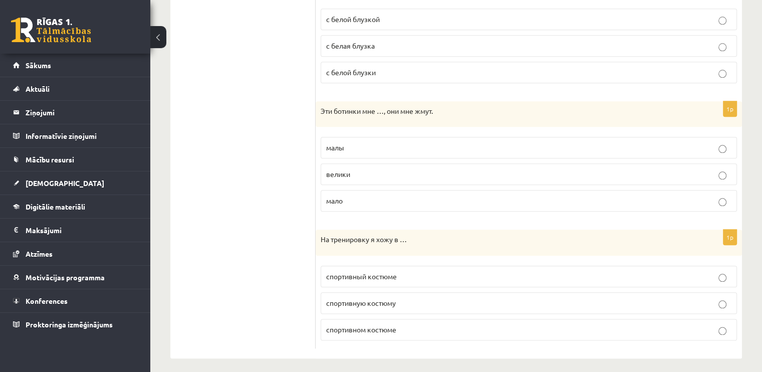
click at [374, 327] on p "спортивном костюме" at bounding box center [528, 329] width 405 height 11
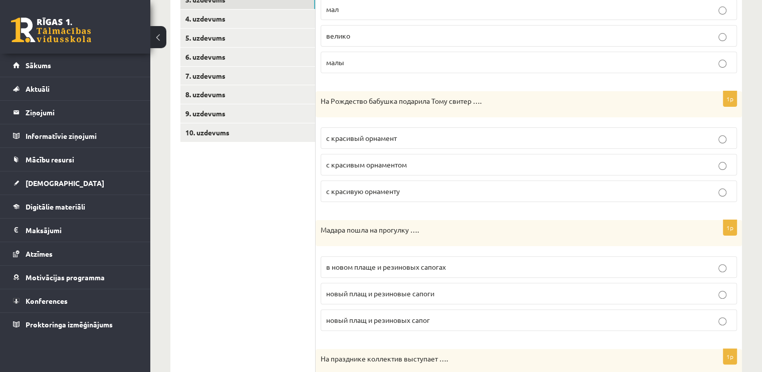
scroll to position [165, 0]
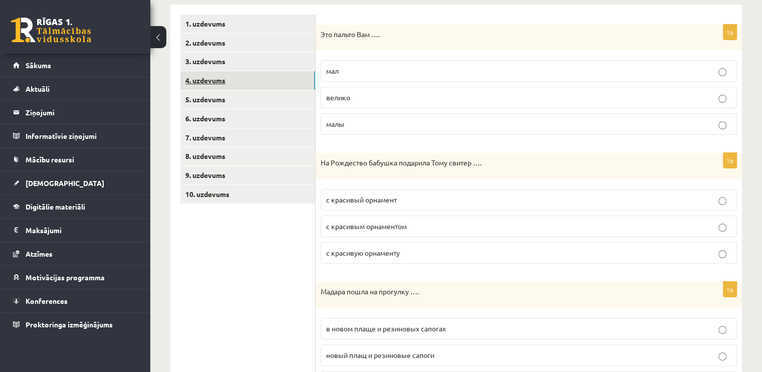
click at [257, 82] on link "4. uzdevums" at bounding box center [247, 80] width 135 height 19
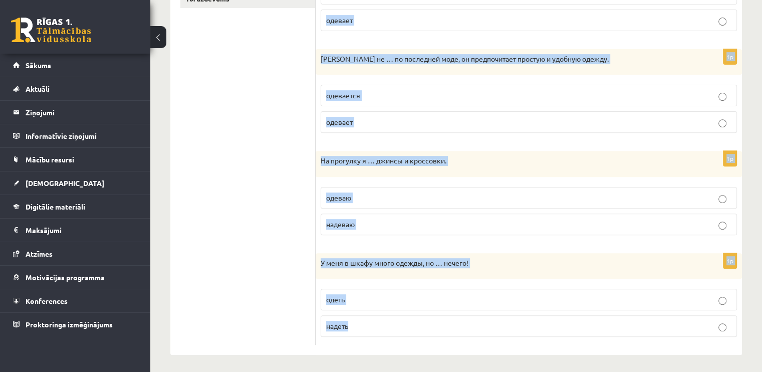
scroll to position [362, 0]
drag, startPoint x: 327, startPoint y: 19, endPoint x: 507, endPoint y: 321, distance: 351.4
click at [507, 321] on form "Выберите правильный глагол 1p «Мне нравится то, что я …, и мне наплевать на то,…" at bounding box center [529, 81] width 406 height 526
copy form "Выберите правильный глагол 1p «Мне нравится то, что я …, и мне наплевать на то,…"
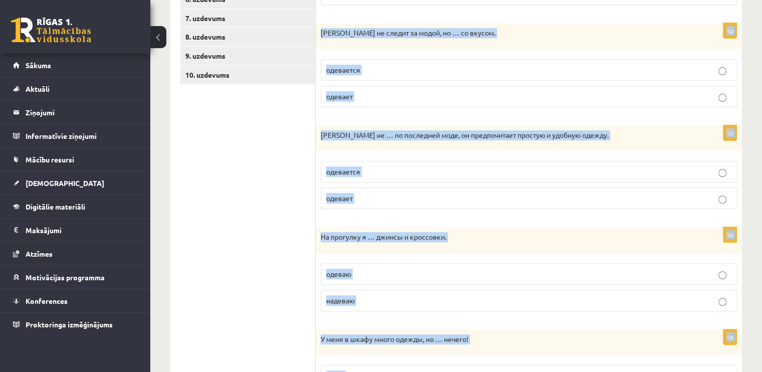
scroll to position [211, 0]
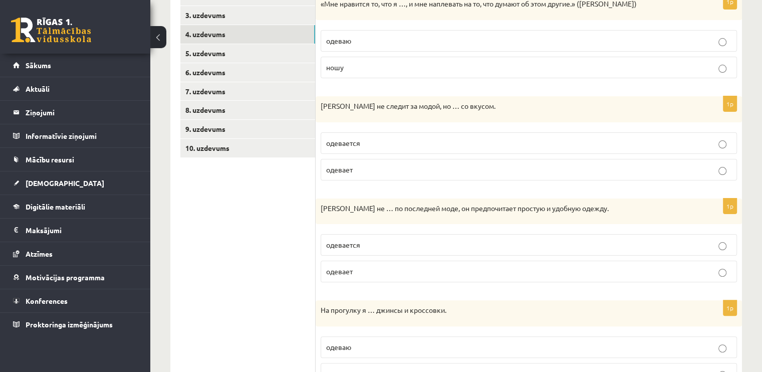
click at [280, 220] on ul "1. uzdevums 2. uzdevums 3. uzdevums 4. uzdevums 5. uzdevums 6. uzdevums 7. uzde…" at bounding box center [247, 231] width 135 height 526
click at [357, 70] on p "ношу" at bounding box center [528, 67] width 405 height 11
click at [348, 147] on p "одевается" at bounding box center [528, 143] width 405 height 11
drag, startPoint x: 383, startPoint y: 238, endPoint x: 334, endPoint y: 247, distance: 49.9
click at [379, 239] on label "одевается" at bounding box center [528, 245] width 416 height 22
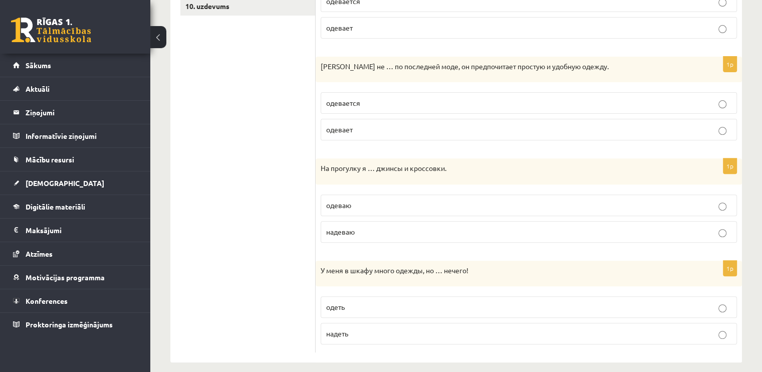
scroll to position [362, 0]
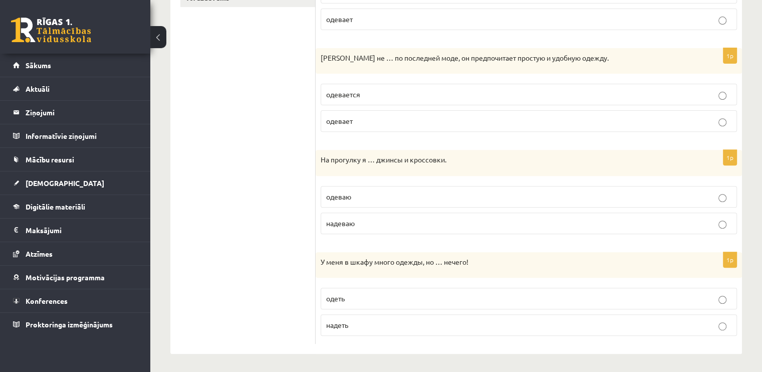
click at [363, 226] on label "надеваю" at bounding box center [528, 223] width 416 height 22
click at [401, 323] on p "надеть" at bounding box center [528, 324] width 405 height 11
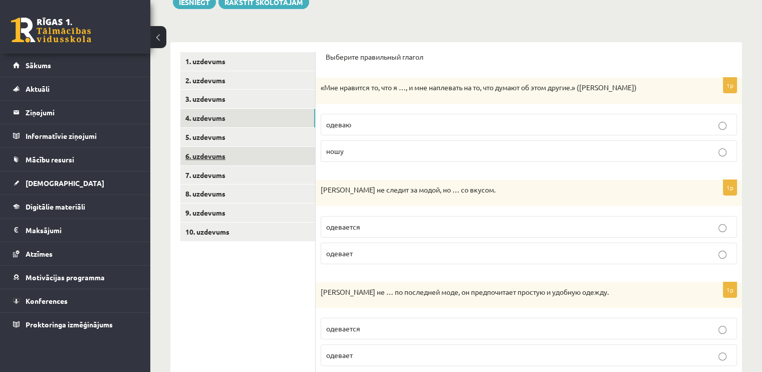
scroll to position [111, 0]
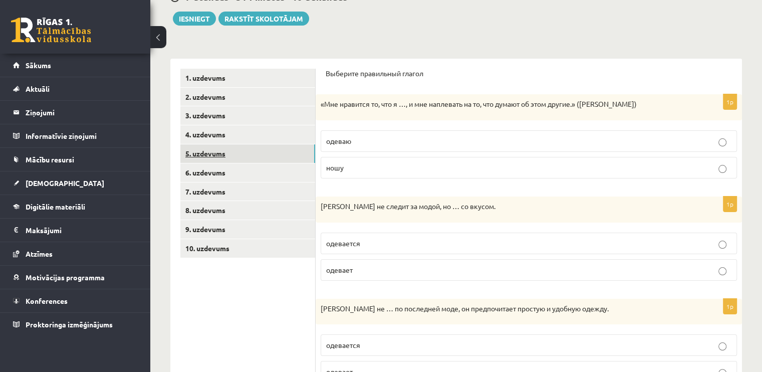
click at [217, 150] on link "5. uzdevums" at bounding box center [247, 153] width 135 height 19
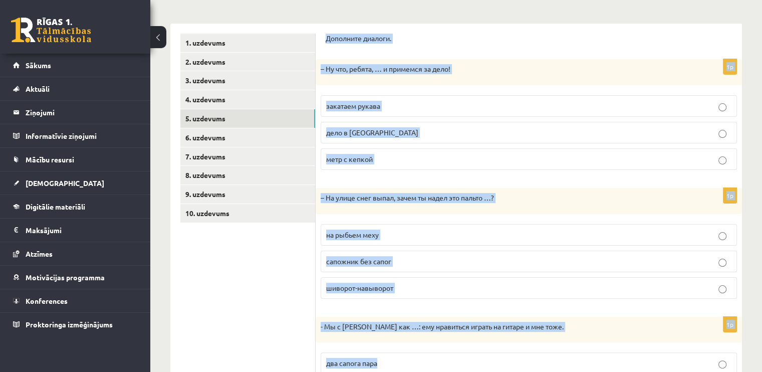
scroll to position [237, 0]
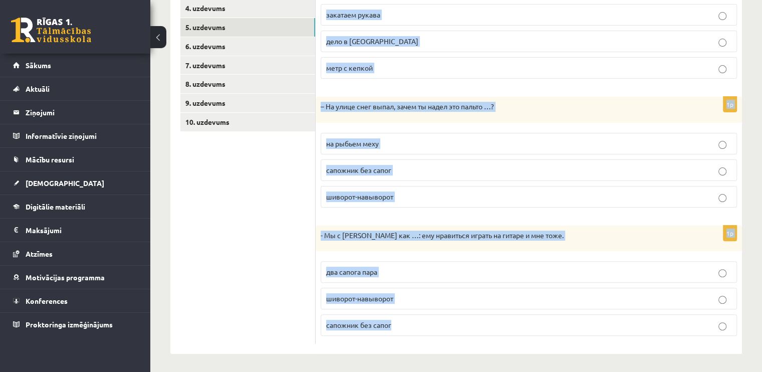
drag, startPoint x: 327, startPoint y: 94, endPoint x: 420, endPoint y: 371, distance: 291.9
click at [420, 371] on div "**********" at bounding box center [455, 87] width 611 height 572
copy form "Дополните диалоги. 1p – Ну что, ребята, … и примемся за дело! закатаем рукава д…"
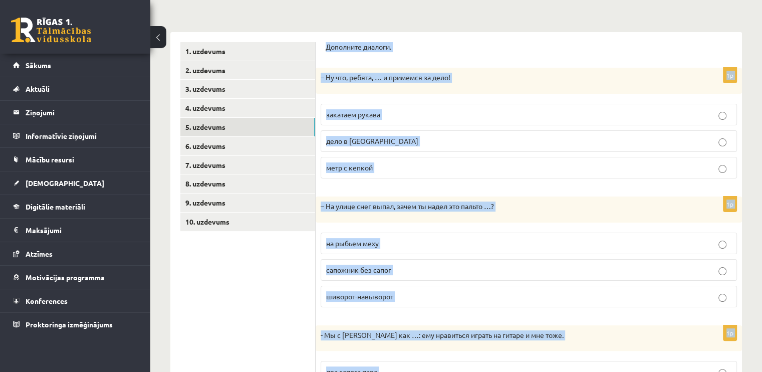
scroll to position [137, 0]
click at [473, 55] on div "Дополните диалоги." at bounding box center [529, 51] width 406 height 16
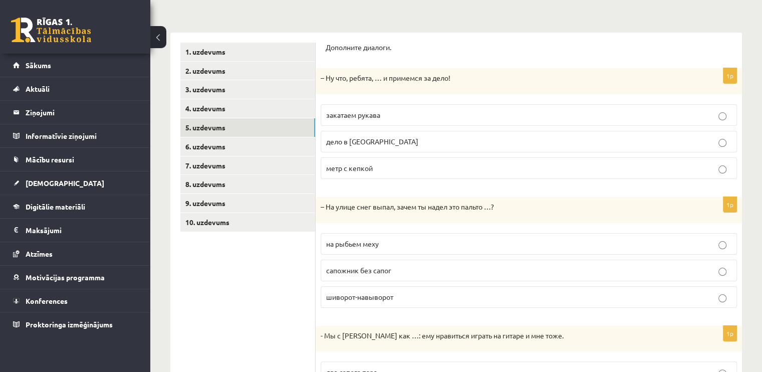
click at [386, 118] on p "закатаем рукава" at bounding box center [528, 115] width 405 height 11
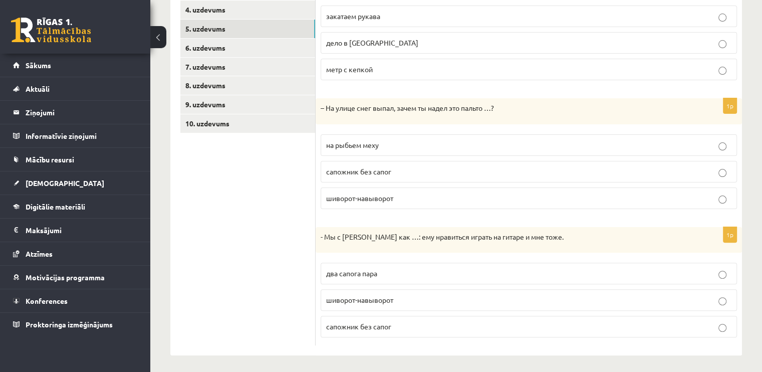
scroll to position [237, 0]
click at [378, 166] on span "сапожник без сапог" at bounding box center [358, 169] width 65 height 9
click at [354, 296] on span "шиворот-навыворот" at bounding box center [359, 297] width 67 height 9
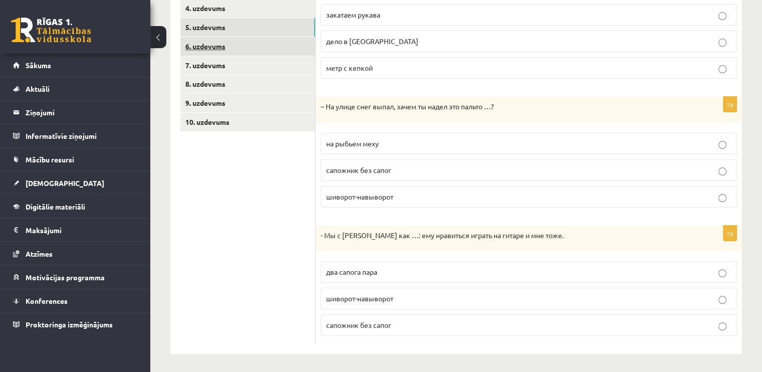
click at [236, 49] on link "6. uzdevums" at bounding box center [247, 46] width 135 height 19
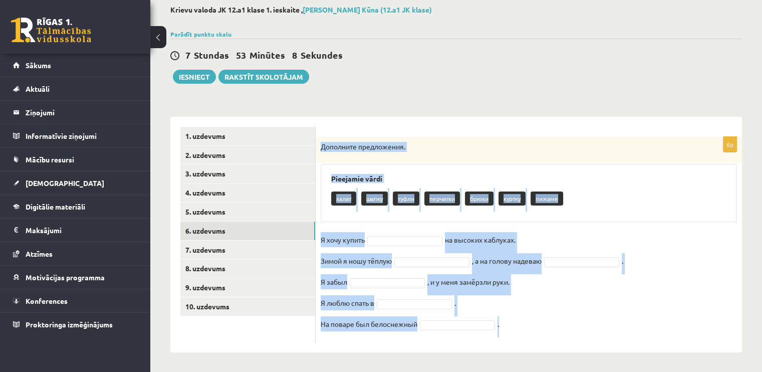
drag, startPoint x: 322, startPoint y: 148, endPoint x: 528, endPoint y: 358, distance: 293.9
click at [528, 358] on div "**********" at bounding box center [455, 178] width 611 height 387
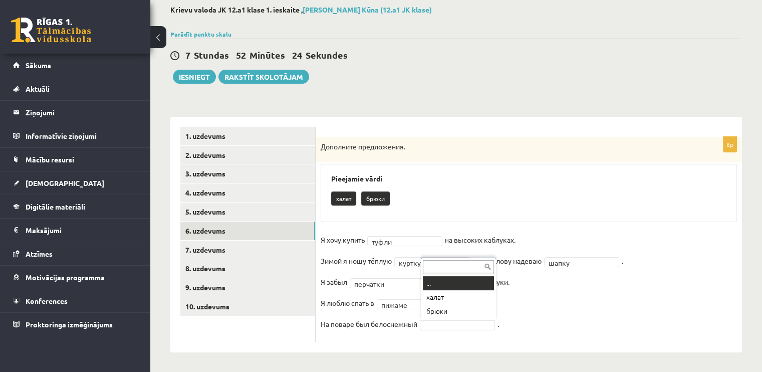
drag, startPoint x: 430, startPoint y: 323, endPoint x: 425, endPoint y: 307, distance: 16.9
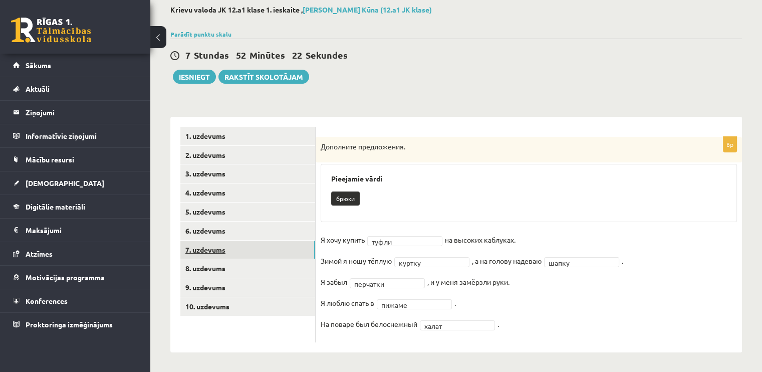
click at [260, 247] on link "7. uzdevums" at bounding box center [247, 249] width 135 height 19
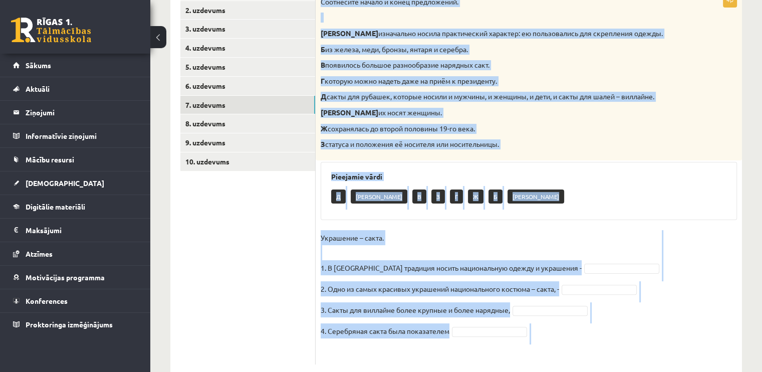
scroll to position [220, 0]
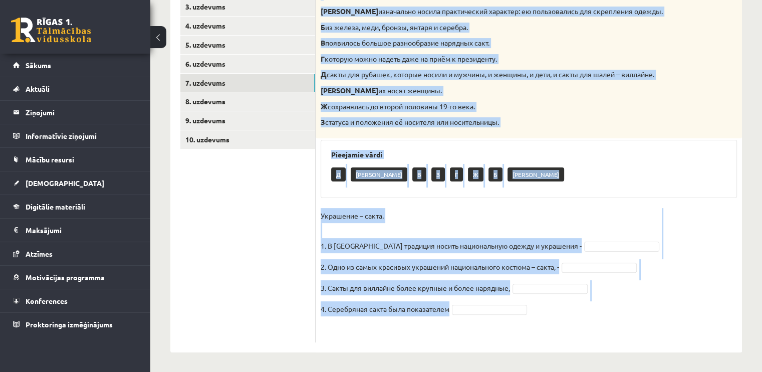
drag, startPoint x: 322, startPoint y: 44, endPoint x: 622, endPoint y: 319, distance: 407.2
click at [622, 319] on div "4p Соотнесите начало и конец предложений. А изначально носила практический хара…" at bounding box center [528, 156] width 426 height 372
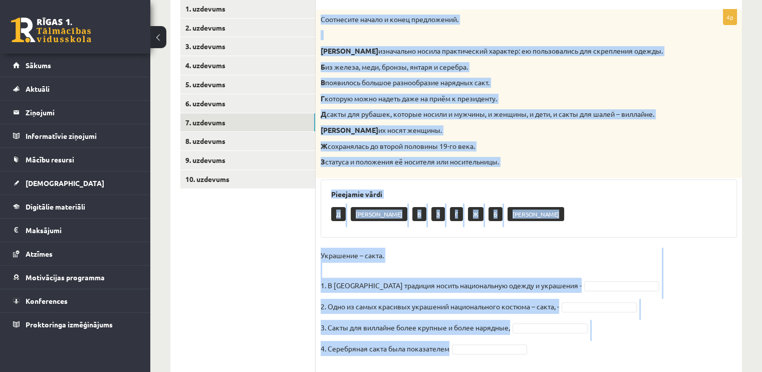
scroll to position [120, 0]
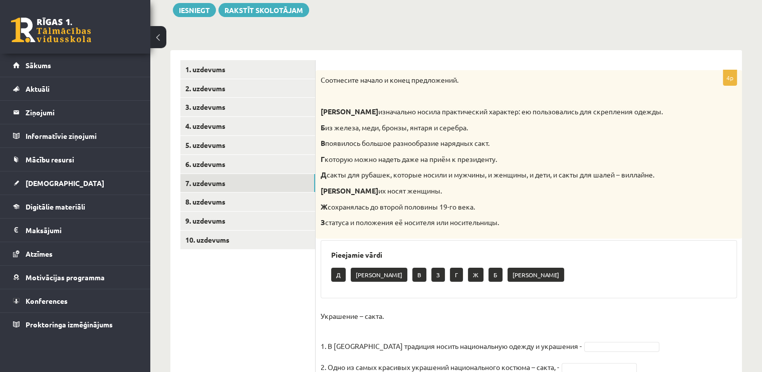
click at [257, 301] on ul "1. uzdevums 2. uzdevums 3. uzdevums 4. uzdevums 5. uzdevums 6. uzdevums 7. uzde…" at bounding box center [247, 251] width 135 height 382
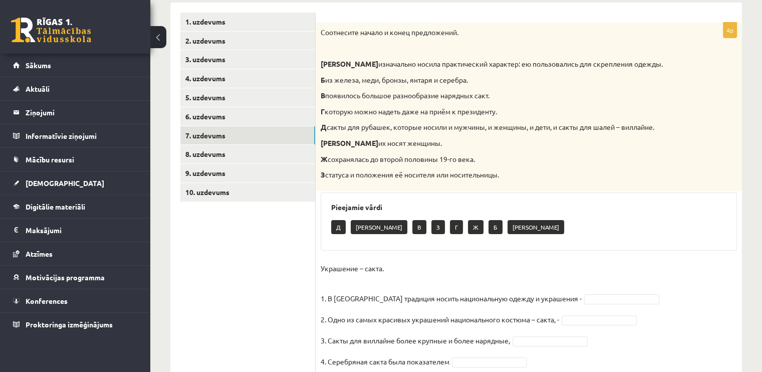
scroll to position [220, 0]
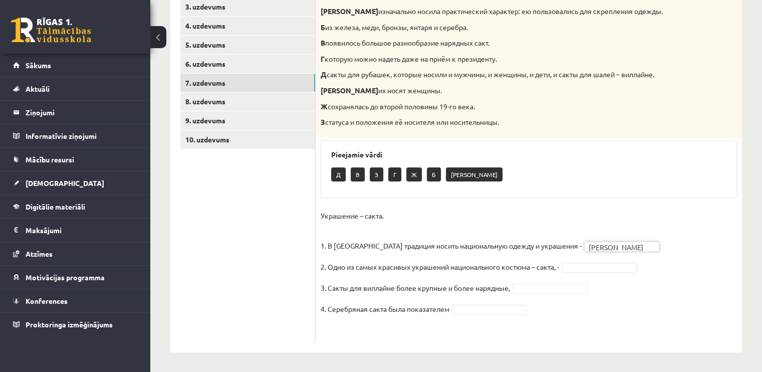
click at [583, 262] on fieldset "Украшение – сакта. 1. В Латвии традиция носить национальную одежду и украшения …" at bounding box center [528, 272] width 416 height 129
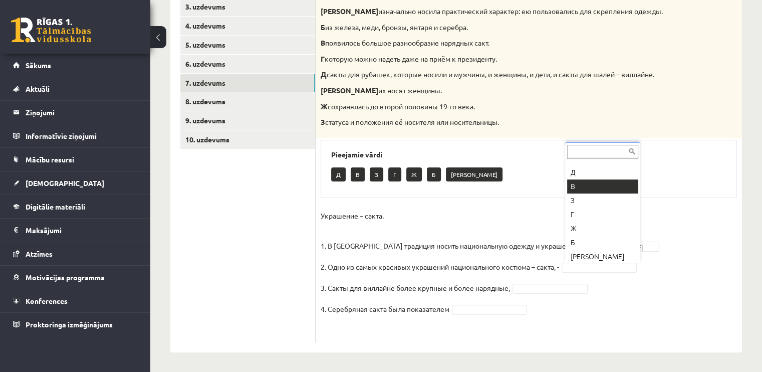
scroll to position [12, 0]
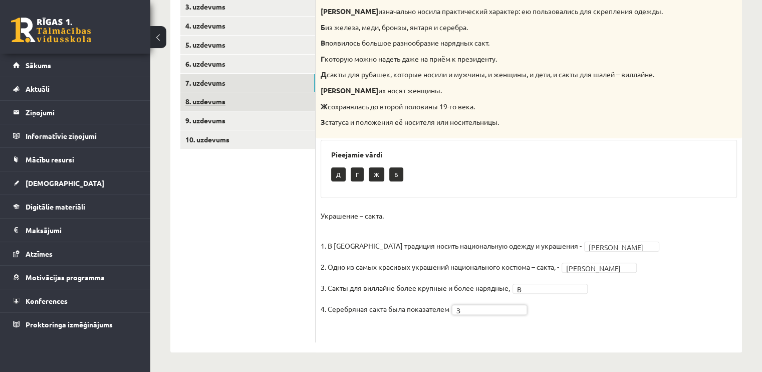
click at [224, 99] on link "8. uzdevums" at bounding box center [247, 101] width 135 height 19
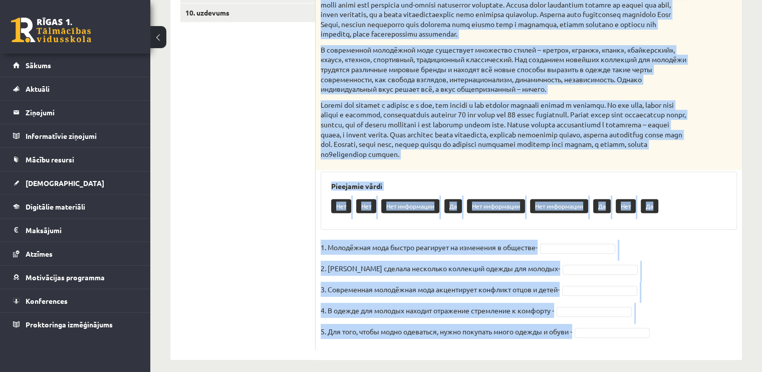
scroll to position [364, 0]
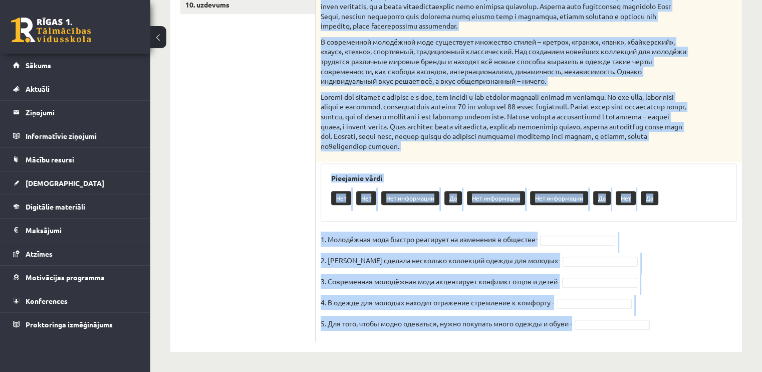
drag, startPoint x: 320, startPoint y: 34, endPoint x: 675, endPoint y: 332, distance: 463.4
click at [675, 332] on div "5p Прочитайте текст и выполните задание. Главное отличие молодёжной моды состои…" at bounding box center [528, 88] width 426 height 506
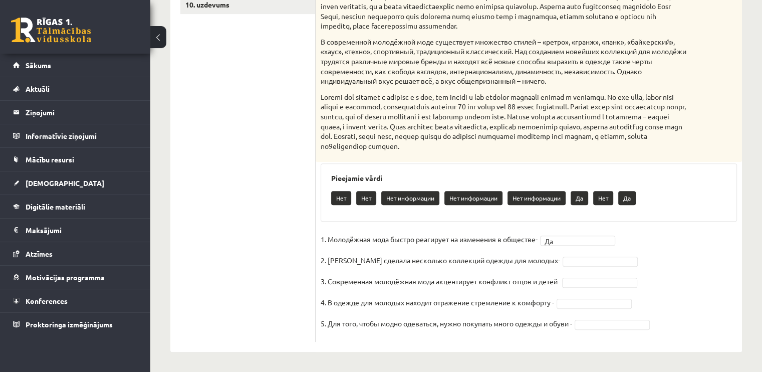
drag, startPoint x: 578, startPoint y: 251, endPoint x: 577, endPoint y: 257, distance: 6.7
click at [577, 256] on fieldset "1. Молодёжная мода быстро реагирует на изменения в обществе- Да ** 2. Коко Шане…" at bounding box center [528, 283] width 416 height 105
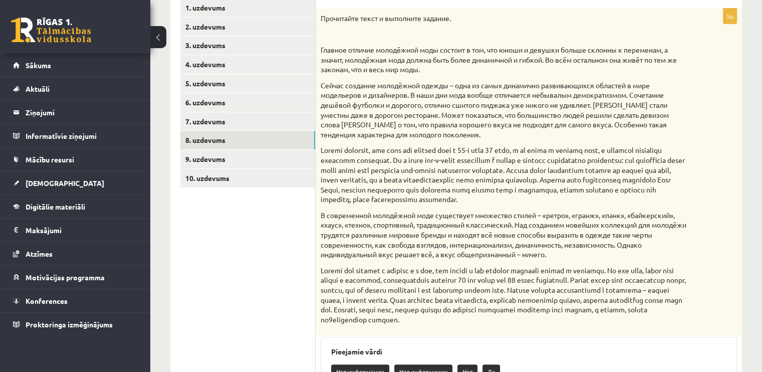
scroll to position [164, 0]
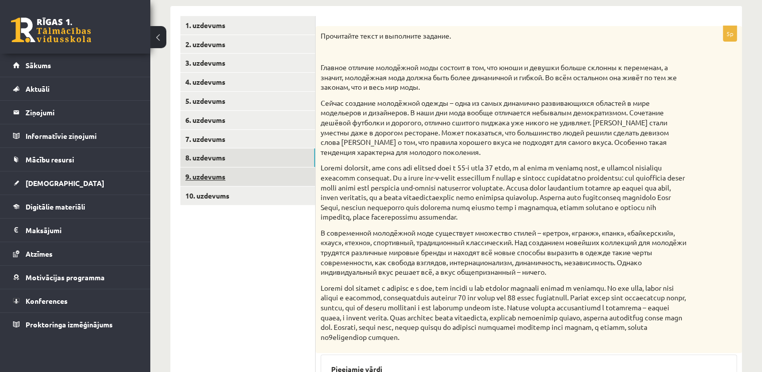
click at [252, 181] on link "9. uzdevums" at bounding box center [247, 176] width 135 height 19
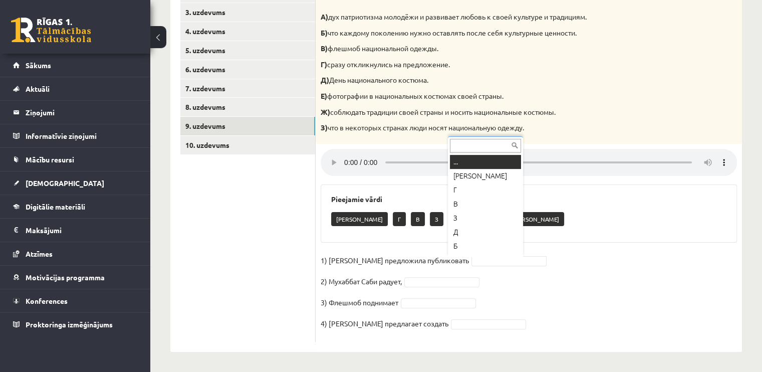
scroll to position [12, 0]
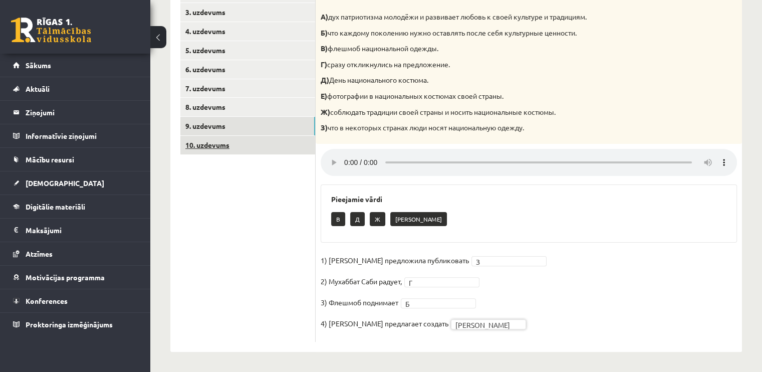
click at [269, 142] on link "10. uzdevums" at bounding box center [247, 145] width 135 height 19
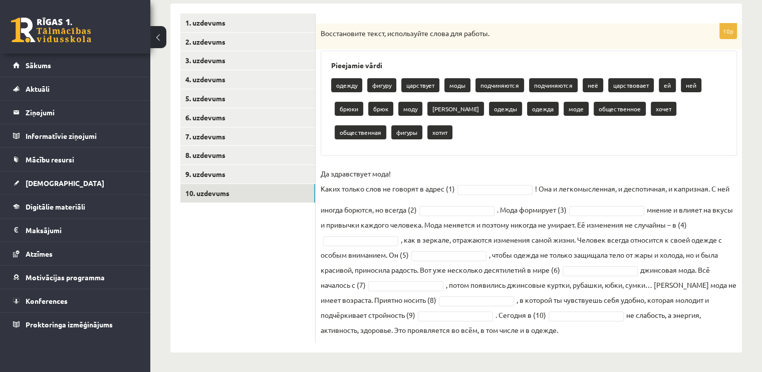
drag, startPoint x: 321, startPoint y: 31, endPoint x: 669, endPoint y: 334, distance: 461.4
click at [669, 334] on div "10p Восстановите текст, используйте слова для работы. Pieejamie vārdi одежду фи…" at bounding box center [528, 183] width 426 height 318
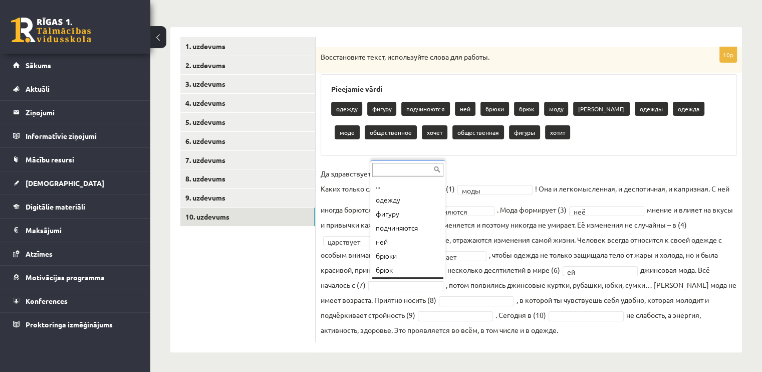
scroll to position [12, 0]
drag, startPoint x: 431, startPoint y: 223, endPoint x: 437, endPoint y: 252, distance: 30.1
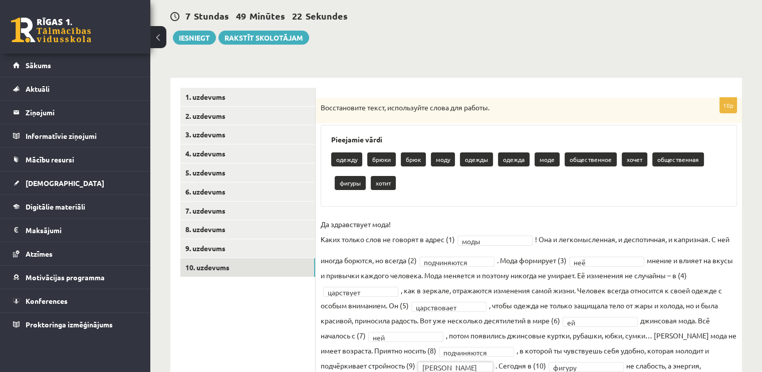
scroll to position [43, 0]
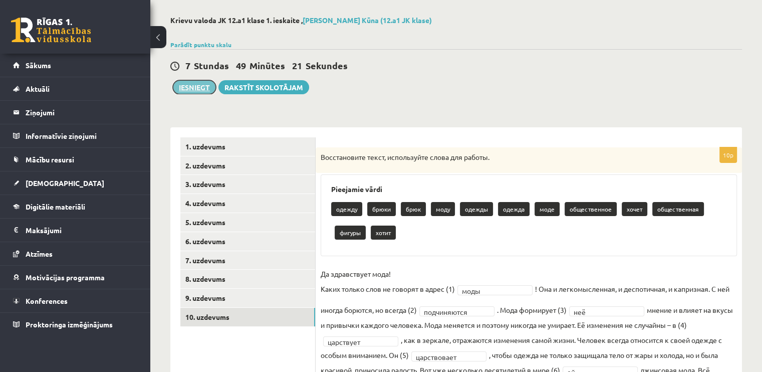
click at [197, 86] on button "Iesniegt" at bounding box center [194, 87] width 43 height 14
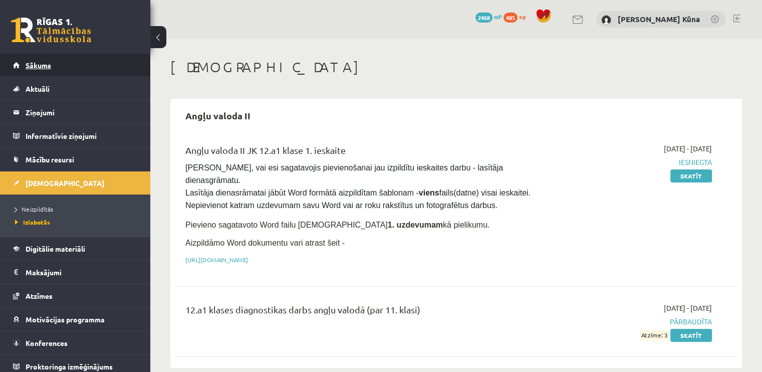
click at [76, 62] on link "Sākums" at bounding box center [75, 65] width 125 height 23
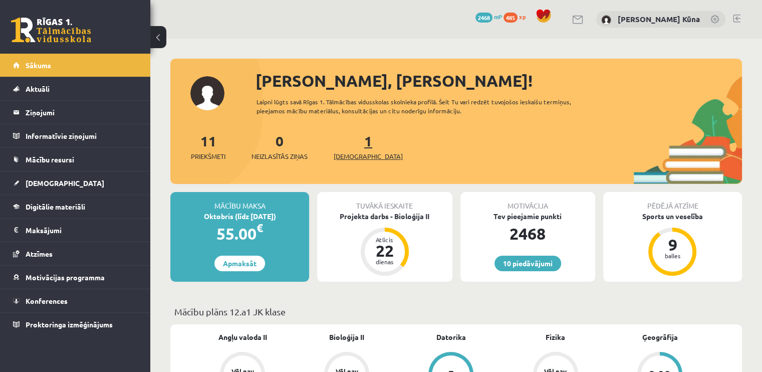
click at [350, 152] on span "[DEMOGRAPHIC_DATA]" at bounding box center [368, 156] width 69 height 10
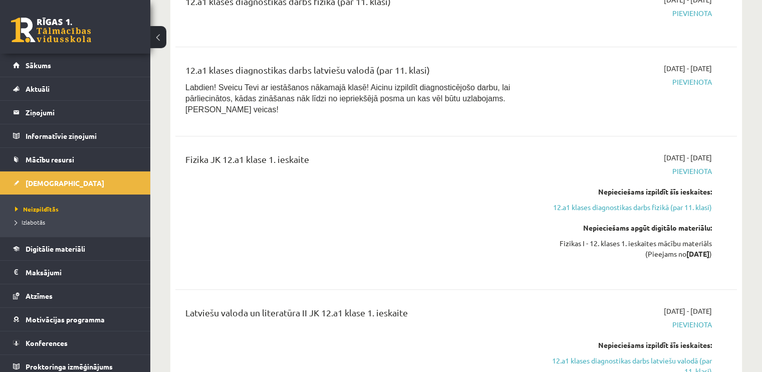
scroll to position [701, 0]
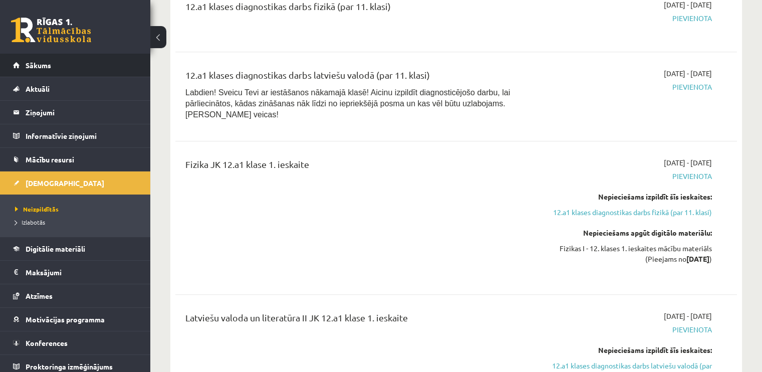
click at [130, 72] on li "Sākums" at bounding box center [75, 66] width 150 height 24
click at [106, 65] on link "Sākums" at bounding box center [75, 65] width 125 height 23
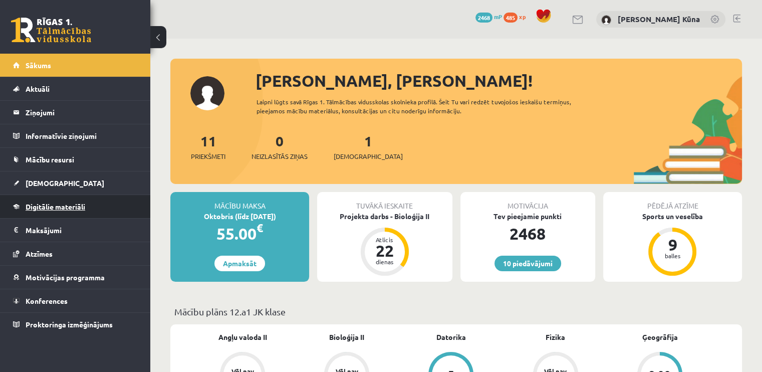
click at [32, 202] on span "Digitālie materiāli" at bounding box center [56, 206] width 60 height 9
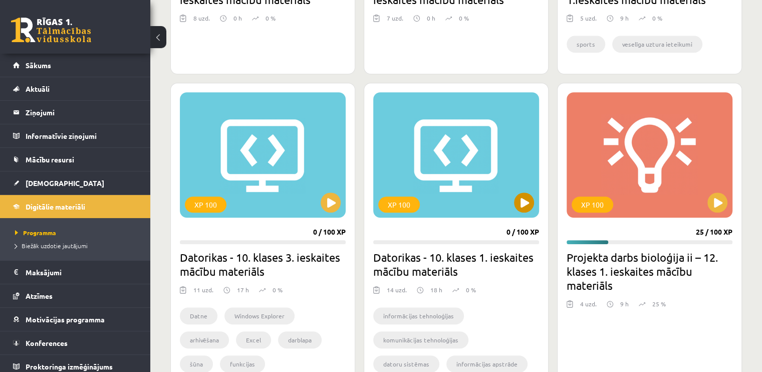
scroll to position [801, 0]
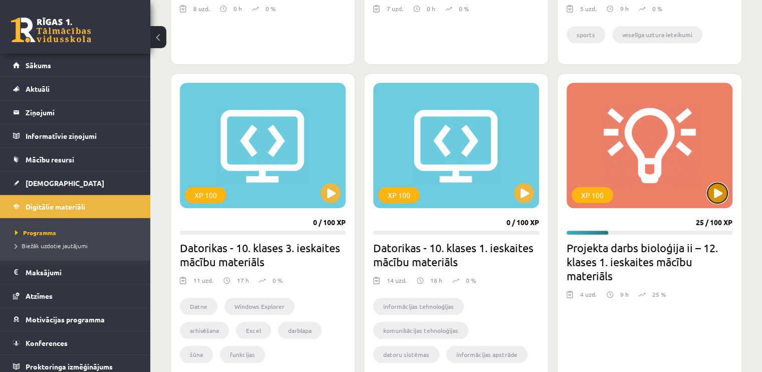
click at [724, 191] on button at bounding box center [717, 193] width 20 height 20
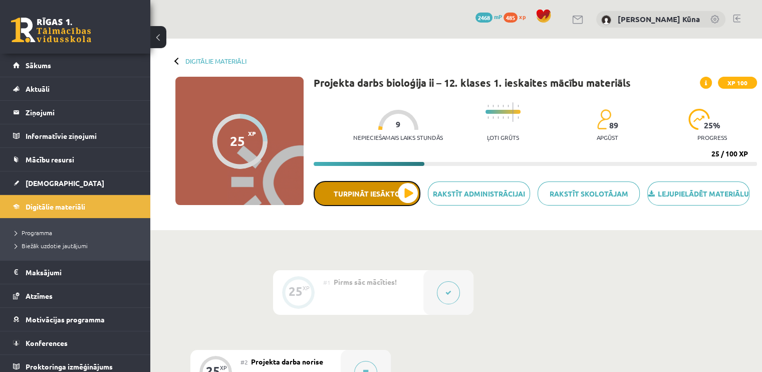
click at [404, 203] on button "Turpināt iesākto" at bounding box center [366, 193] width 107 height 25
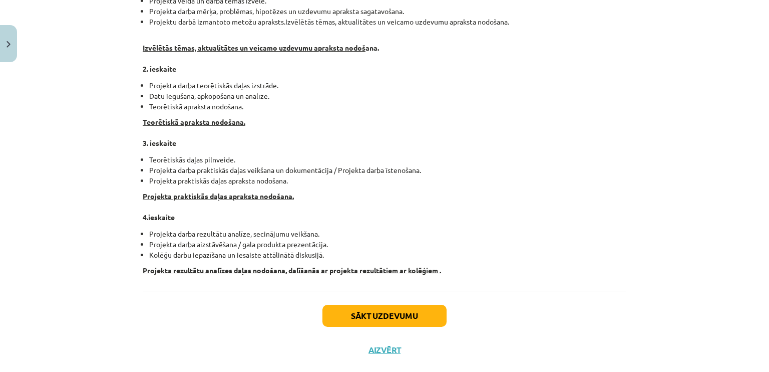
scroll to position [220, 0]
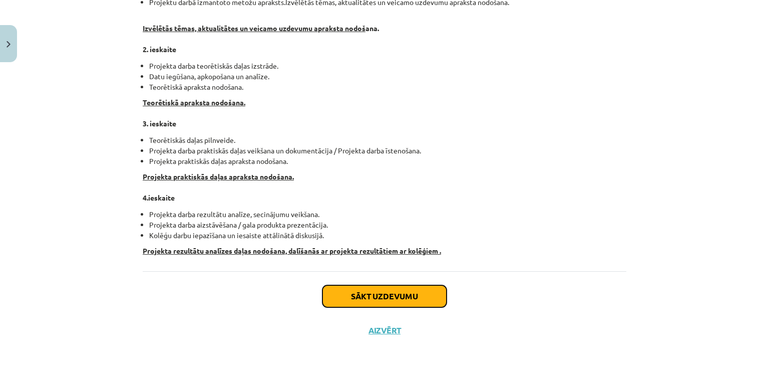
click at [411, 294] on button "Sākt uzdevumu" at bounding box center [384, 296] width 124 height 22
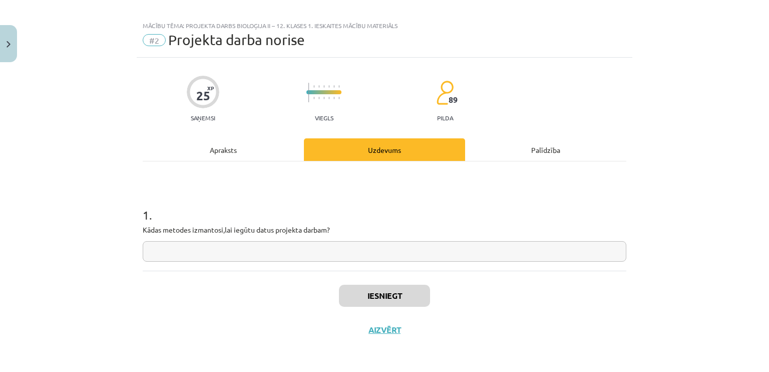
scroll to position [8, 0]
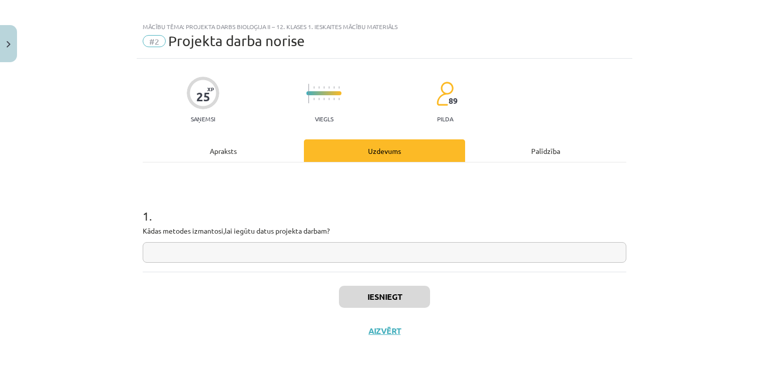
click at [337, 256] on input "text" at bounding box center [385, 252] width 484 height 21
click at [264, 151] on div "Apraksts" at bounding box center [223, 150] width 161 height 23
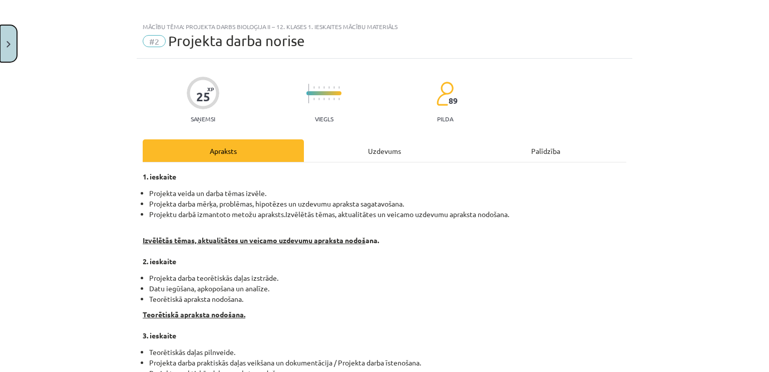
click at [11, 34] on button "Close" at bounding box center [8, 43] width 17 height 37
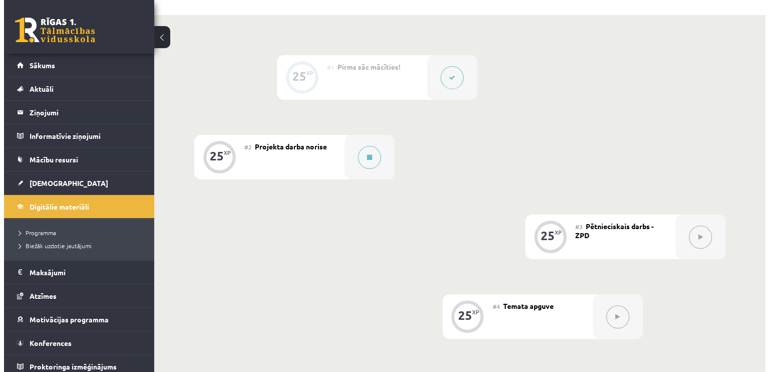
scroll to position [200, 0]
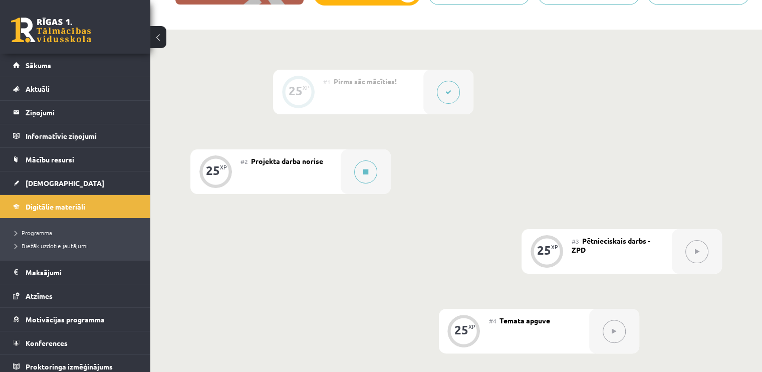
click at [447, 94] on button at bounding box center [448, 92] width 23 height 23
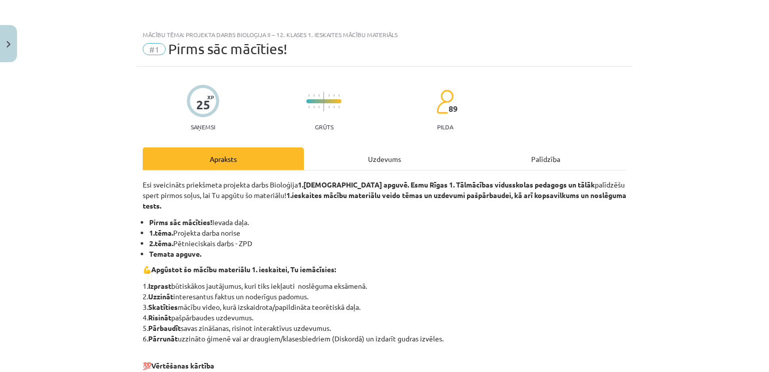
click at [410, 156] on div "Uzdevums" at bounding box center [384, 158] width 161 height 23
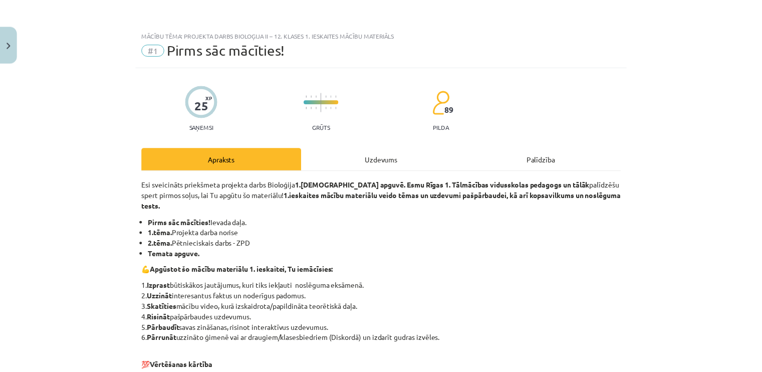
scroll to position [25, 0]
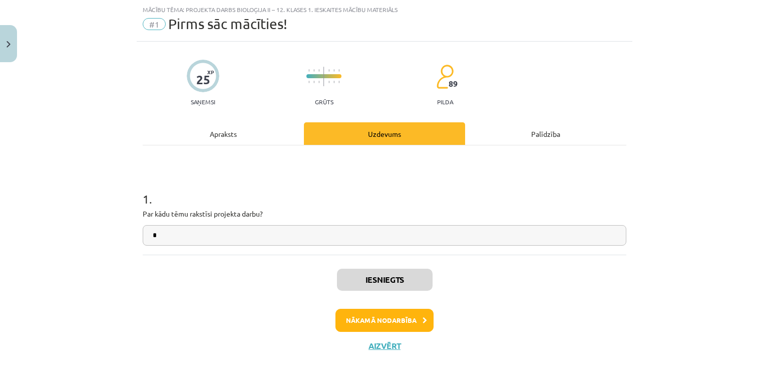
click at [375, 223] on div "1 . Par kādu tēmu rakstīsi projekta darbu? *" at bounding box center [385, 209] width 484 height 71
click at [8, 53] on button "Close" at bounding box center [8, 43] width 17 height 37
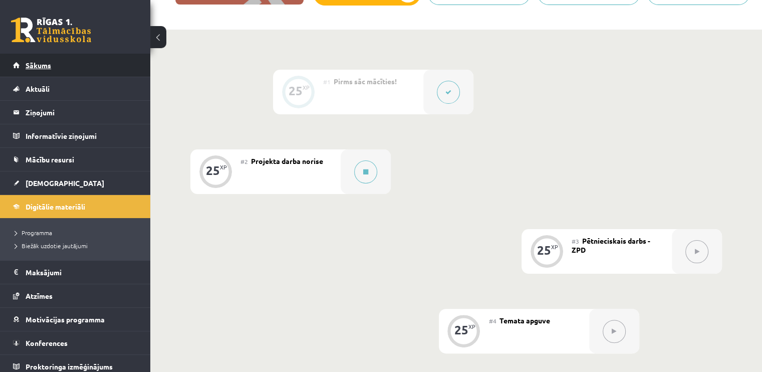
click at [79, 56] on link "Sākums" at bounding box center [75, 65] width 125 height 23
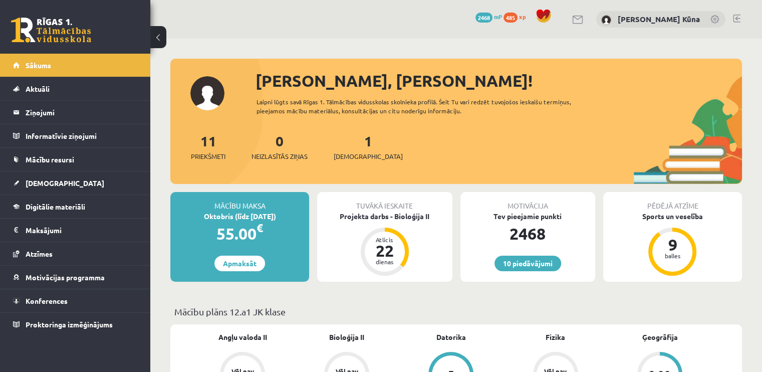
click at [736, 18] on link at bounding box center [737, 19] width 8 height 8
